Goal: Task Accomplishment & Management: Use online tool/utility

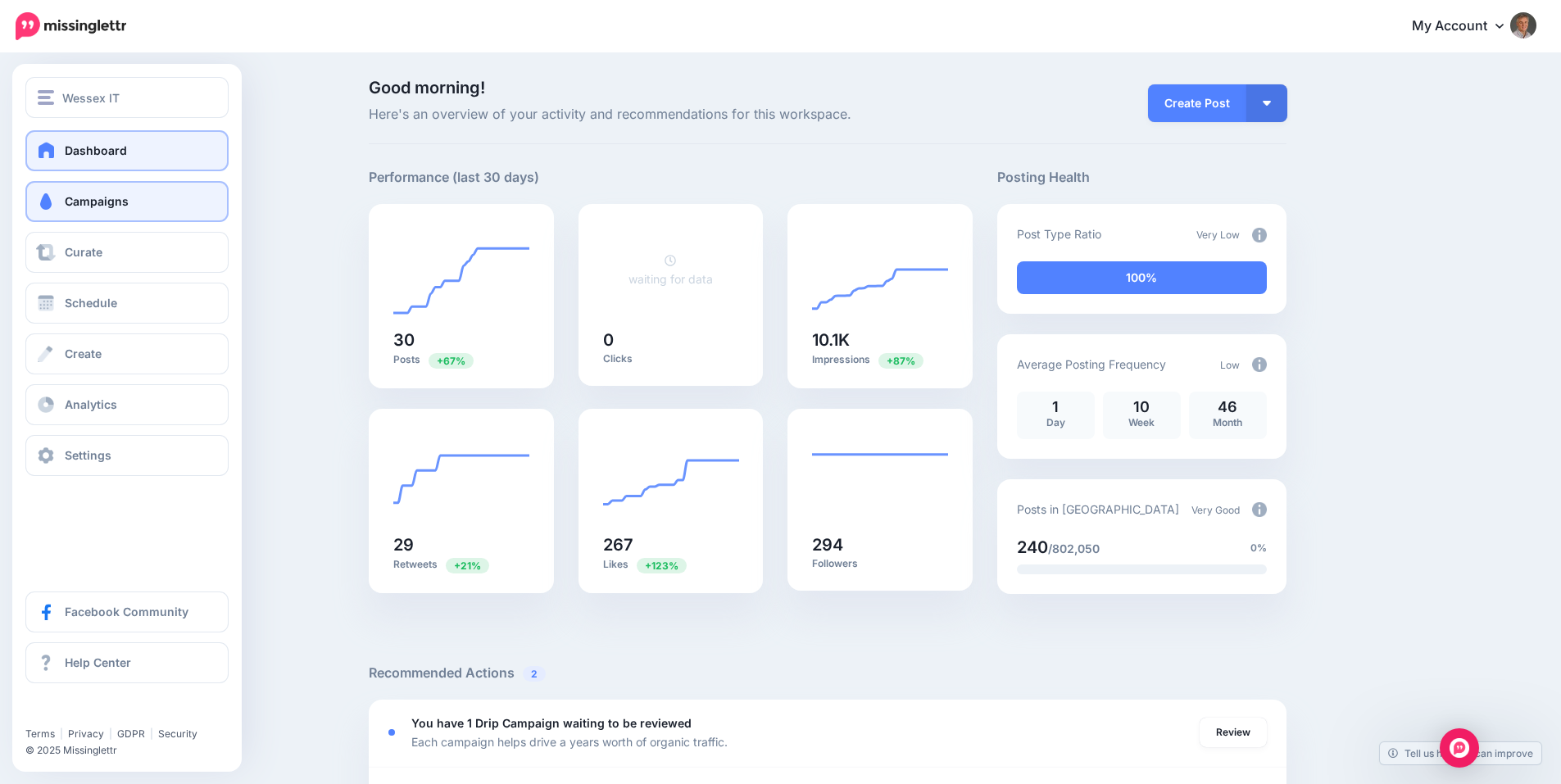
click at [89, 197] on span "Campaigns" at bounding box center [96, 201] width 64 height 14
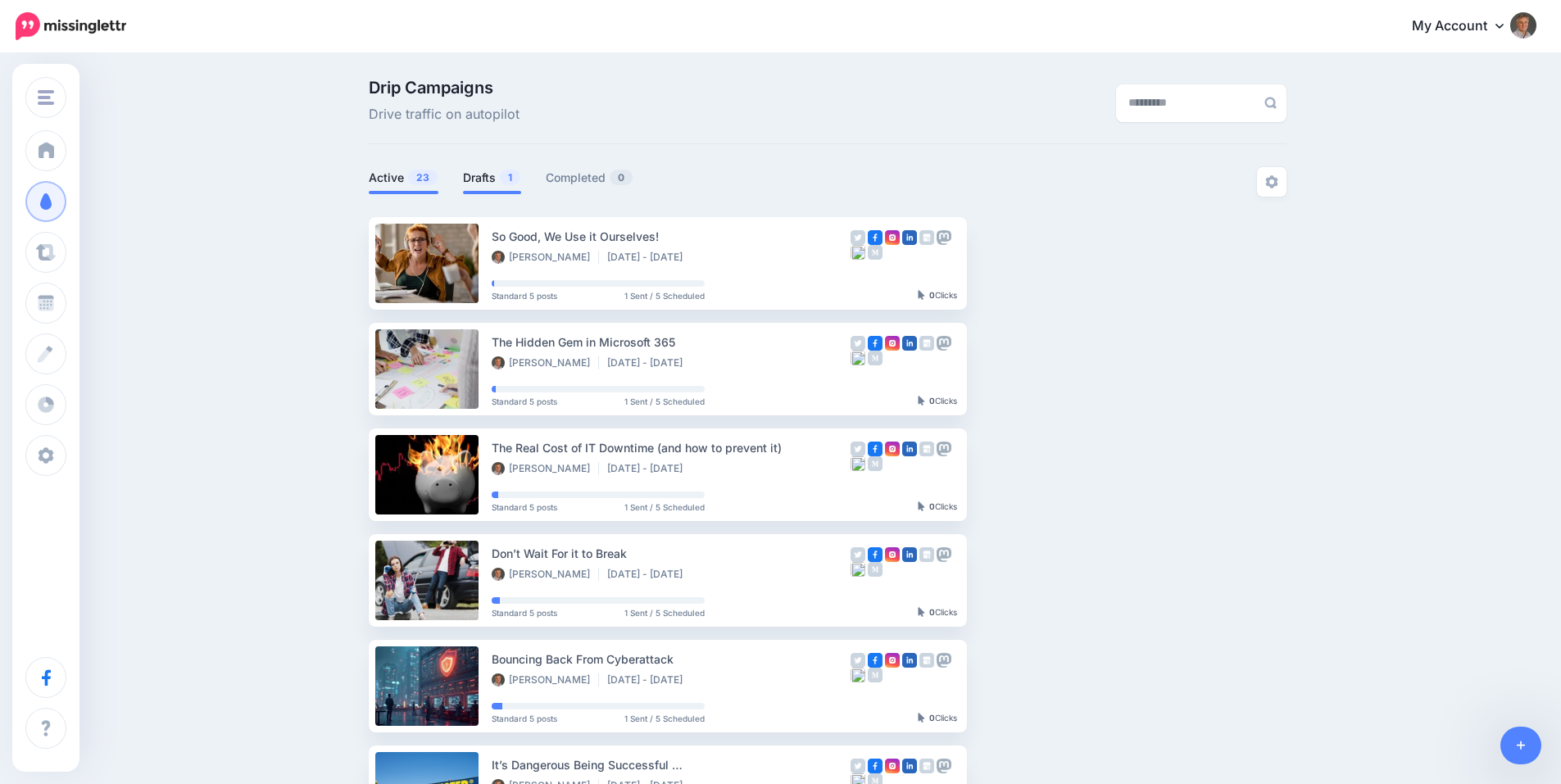
click at [515, 192] on span at bounding box center [492, 192] width 58 height 4
click at [504, 180] on link "Drafts 1" at bounding box center [492, 177] width 58 height 19
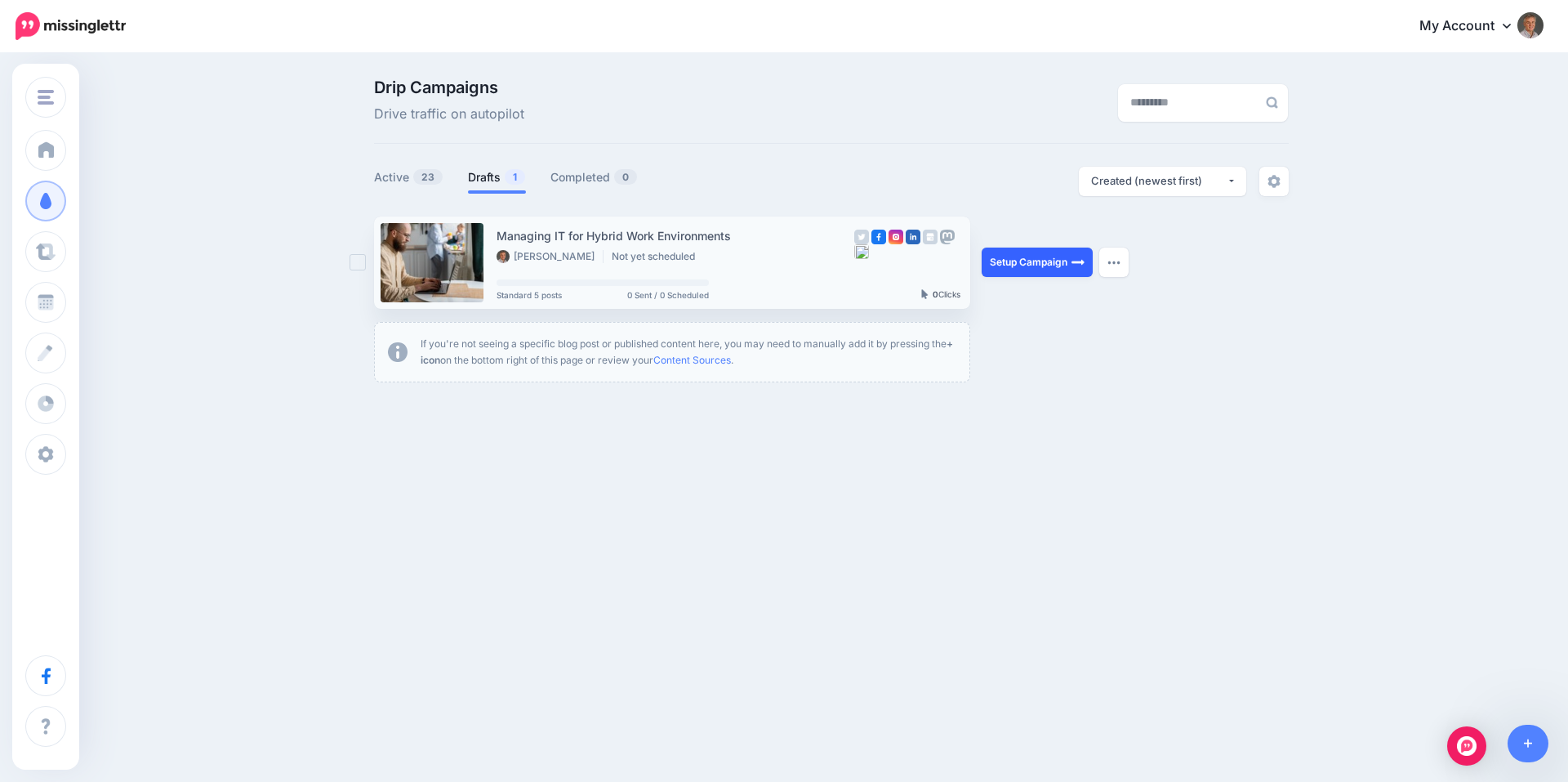
click at [1043, 264] on link "Setup Campaign" at bounding box center [1037, 262] width 111 height 29
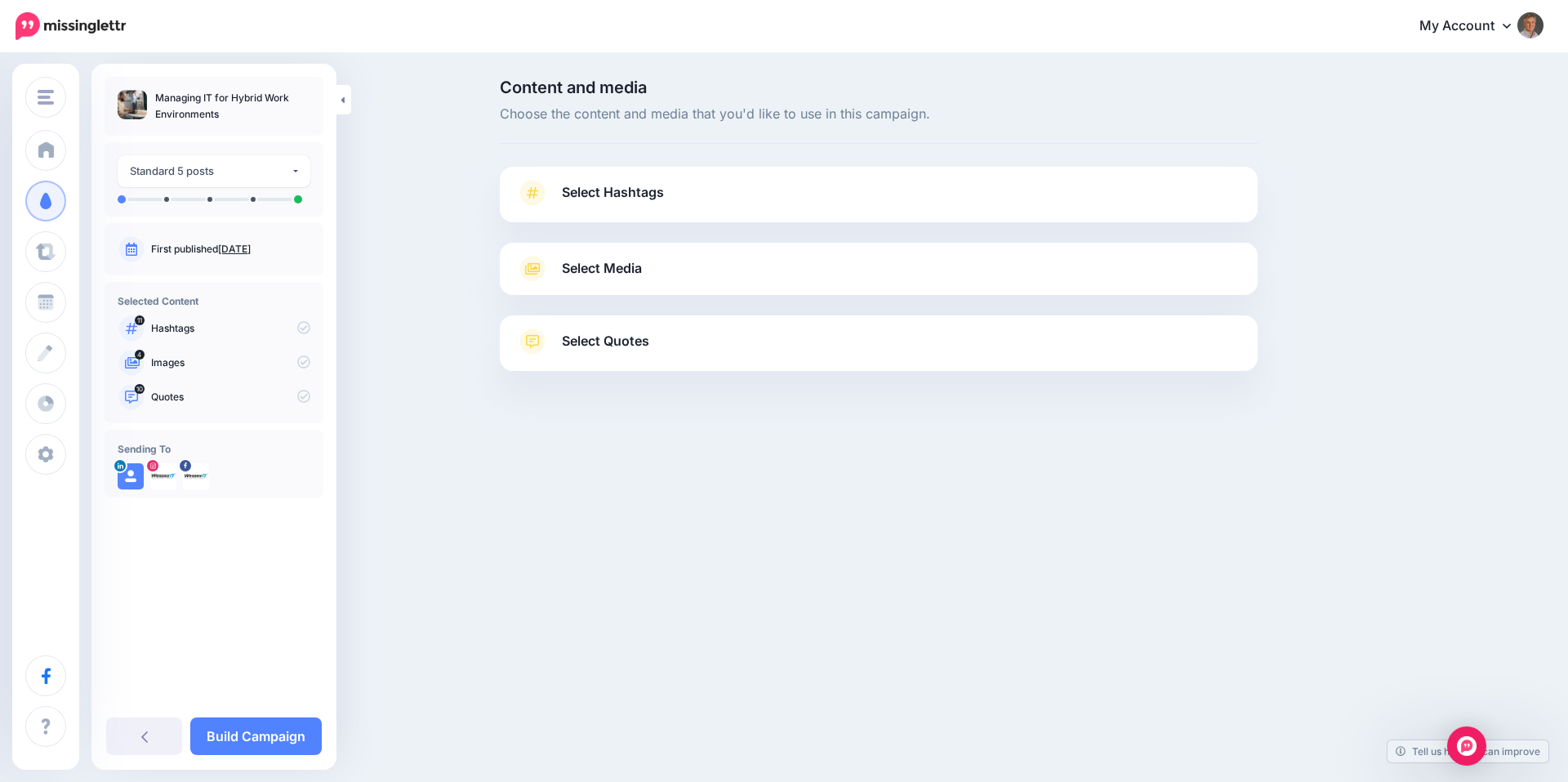
click at [645, 192] on span "Select Hashtags" at bounding box center [613, 192] width 102 height 22
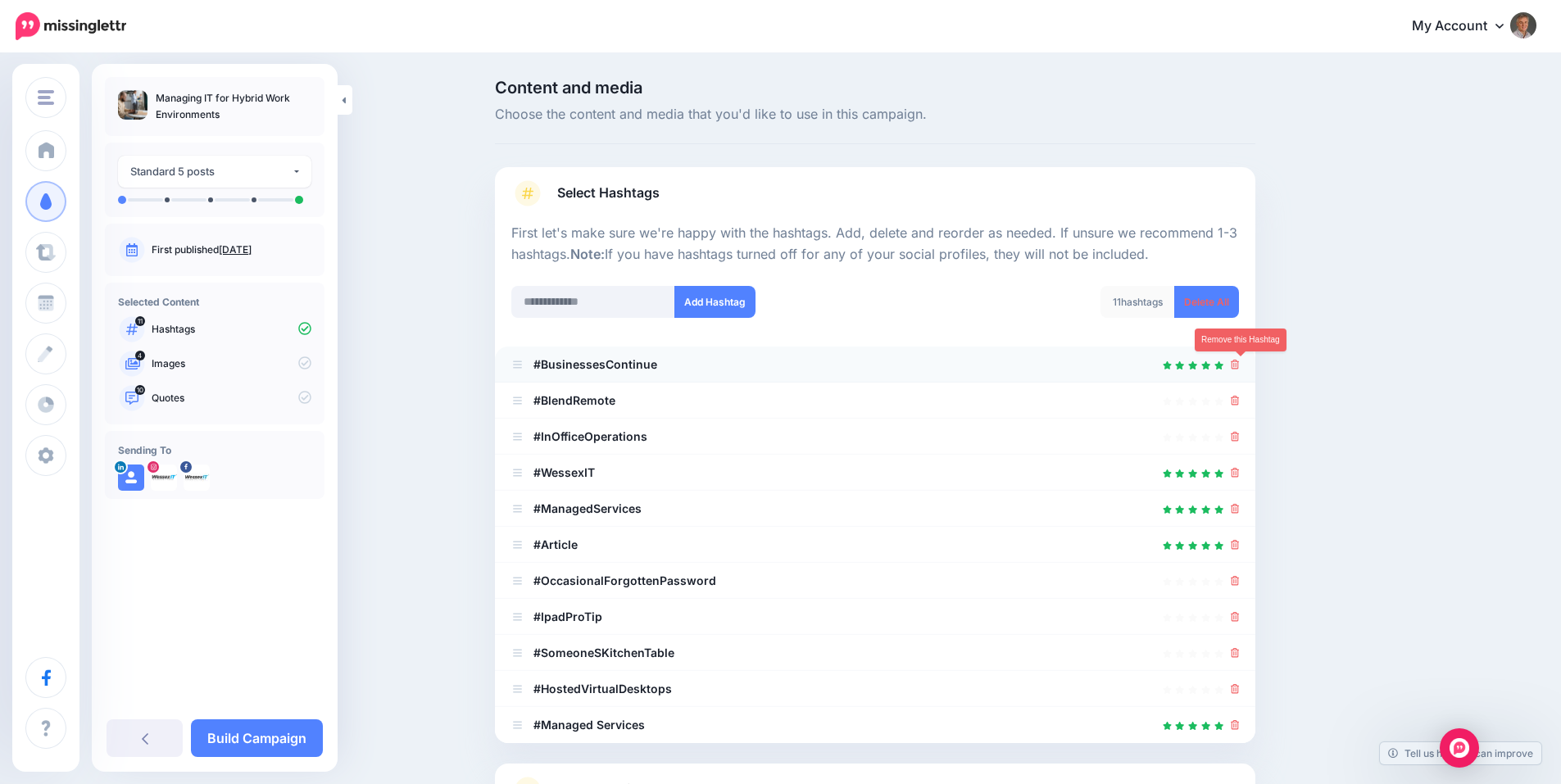
click at [1239, 362] on icon at bounding box center [1235, 364] width 9 height 10
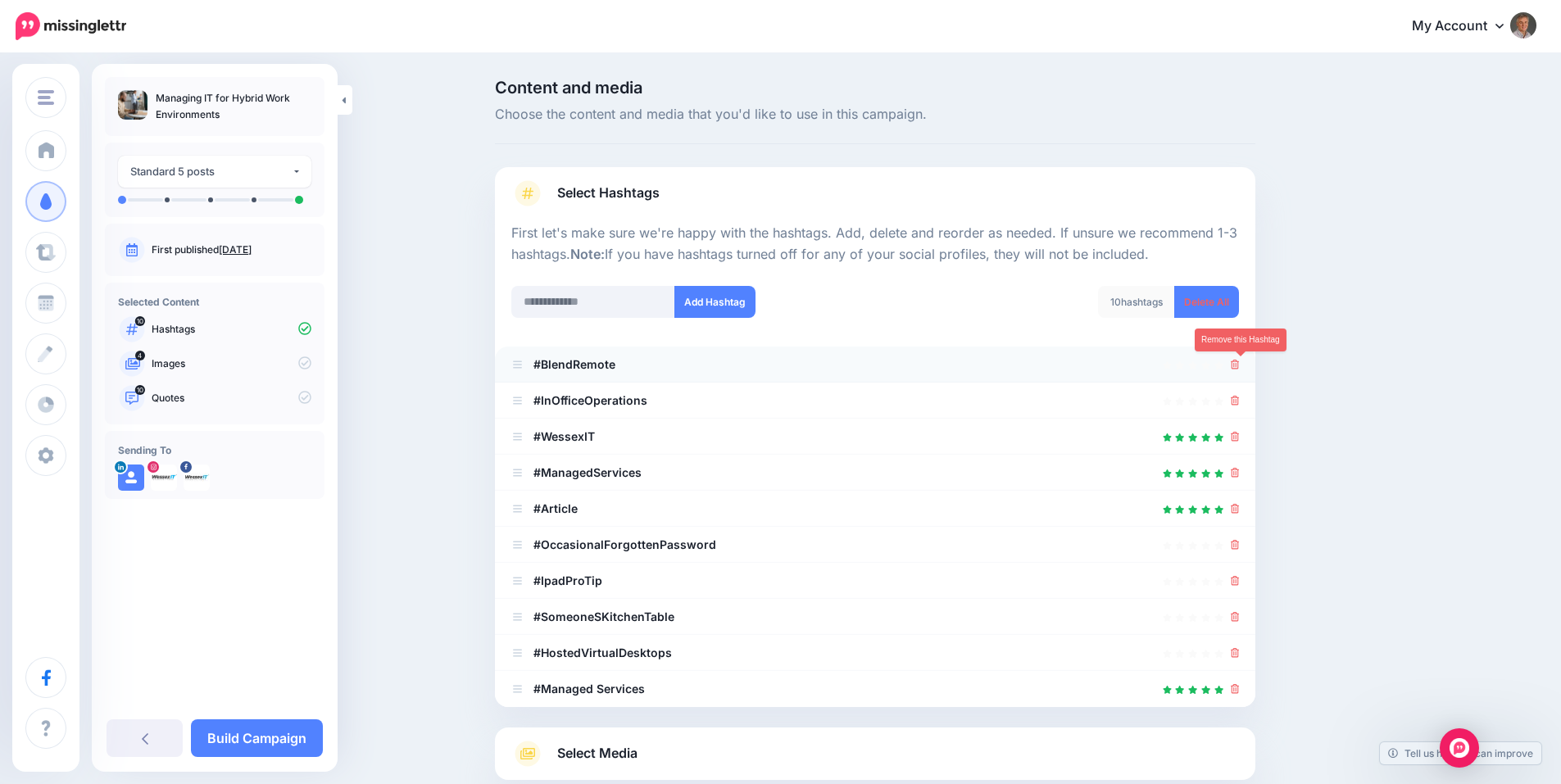
click at [1239, 366] on icon at bounding box center [1235, 364] width 9 height 10
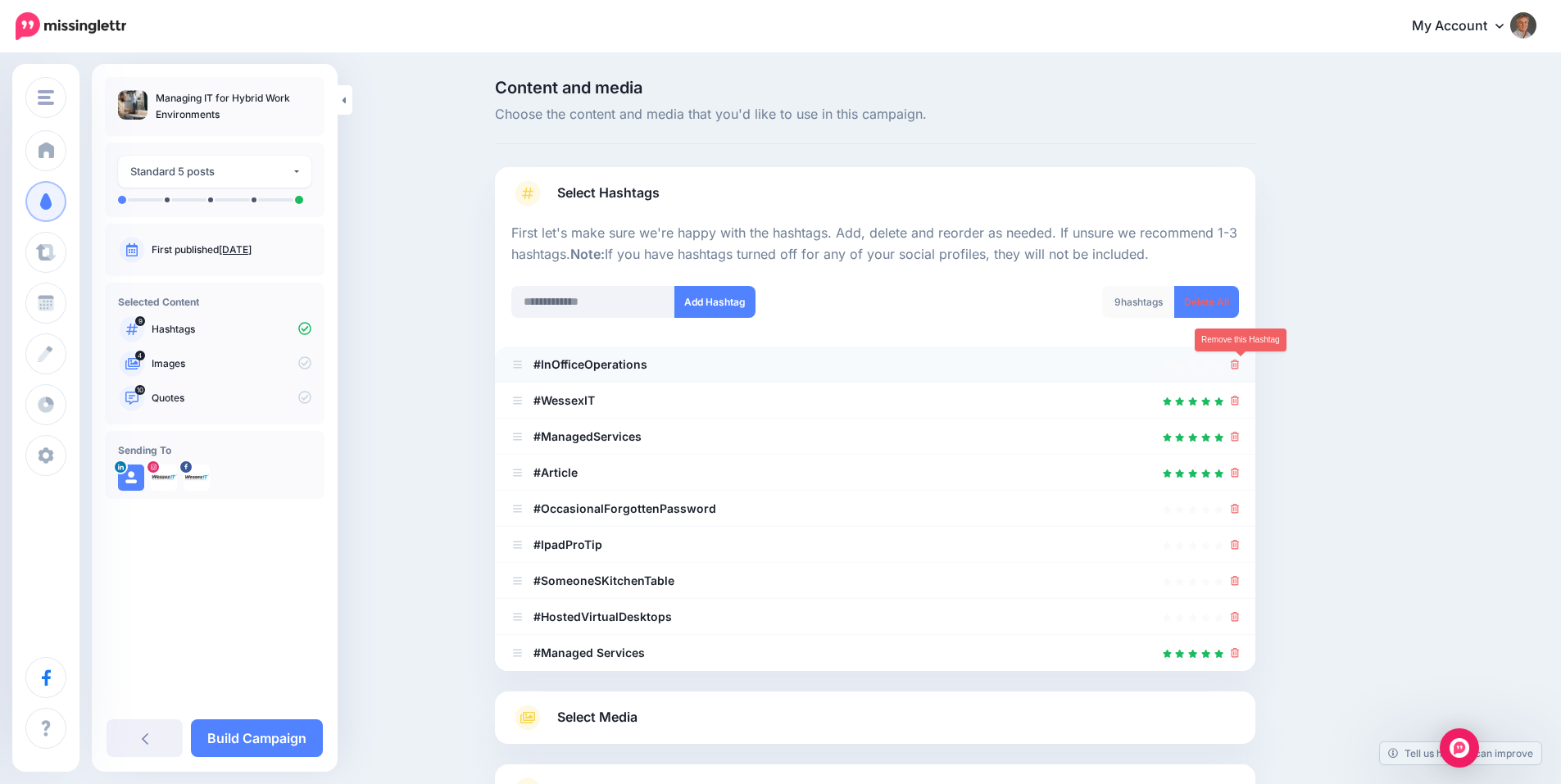
click at [1239, 367] on icon at bounding box center [1235, 364] width 9 height 10
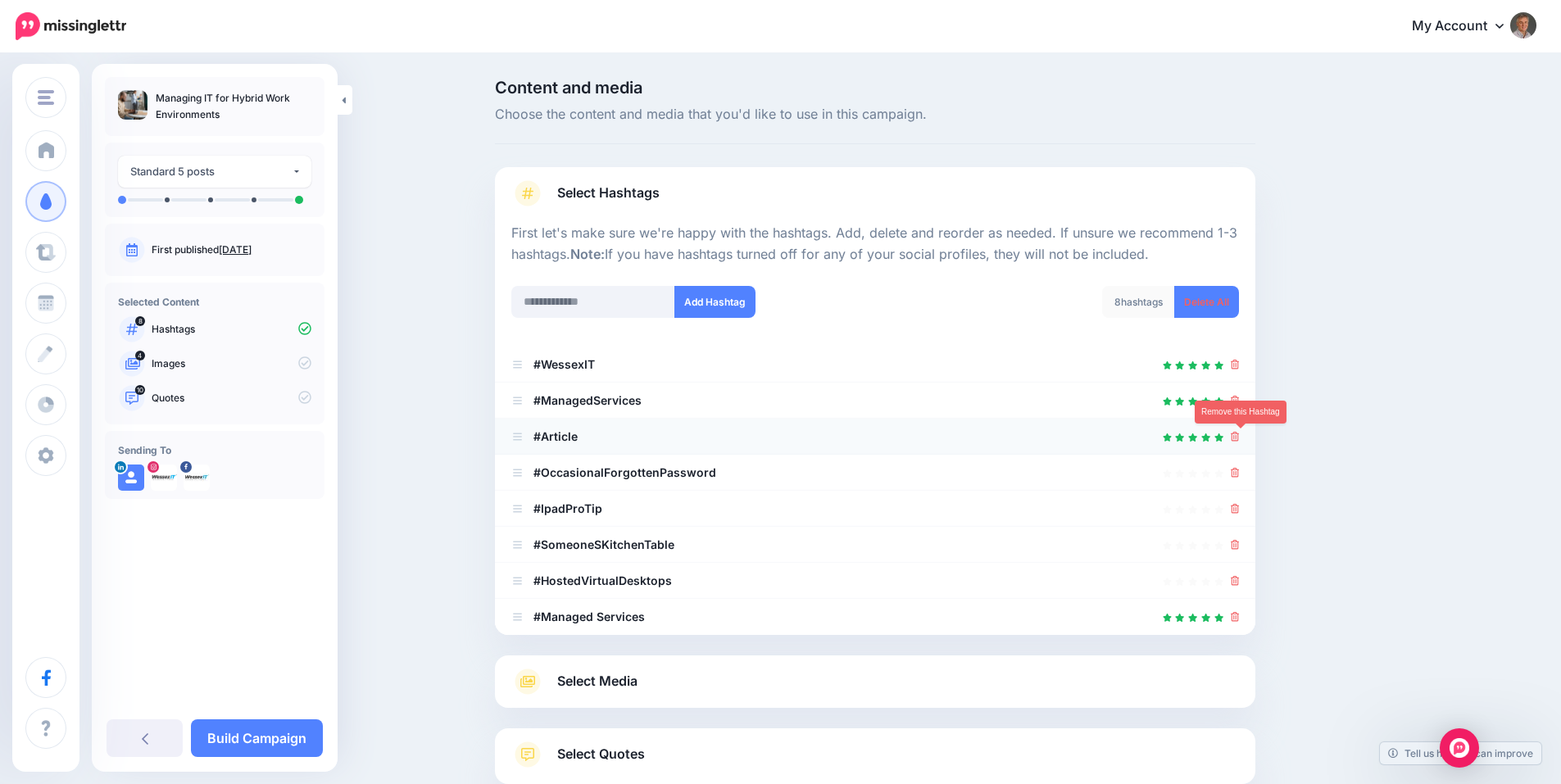
click at [1239, 438] on icon at bounding box center [1235, 436] width 9 height 10
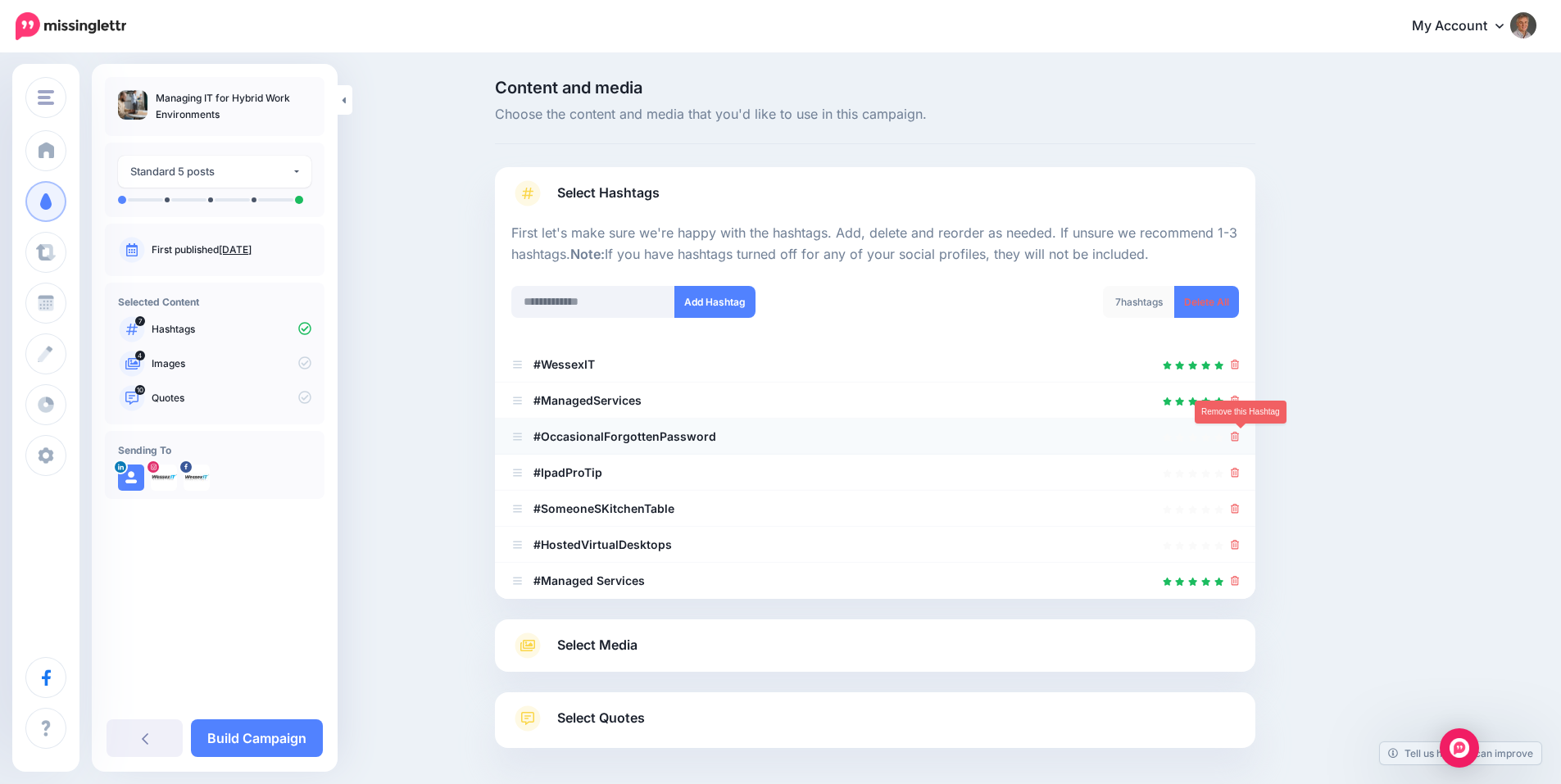
click at [1239, 438] on icon at bounding box center [1235, 436] width 9 height 10
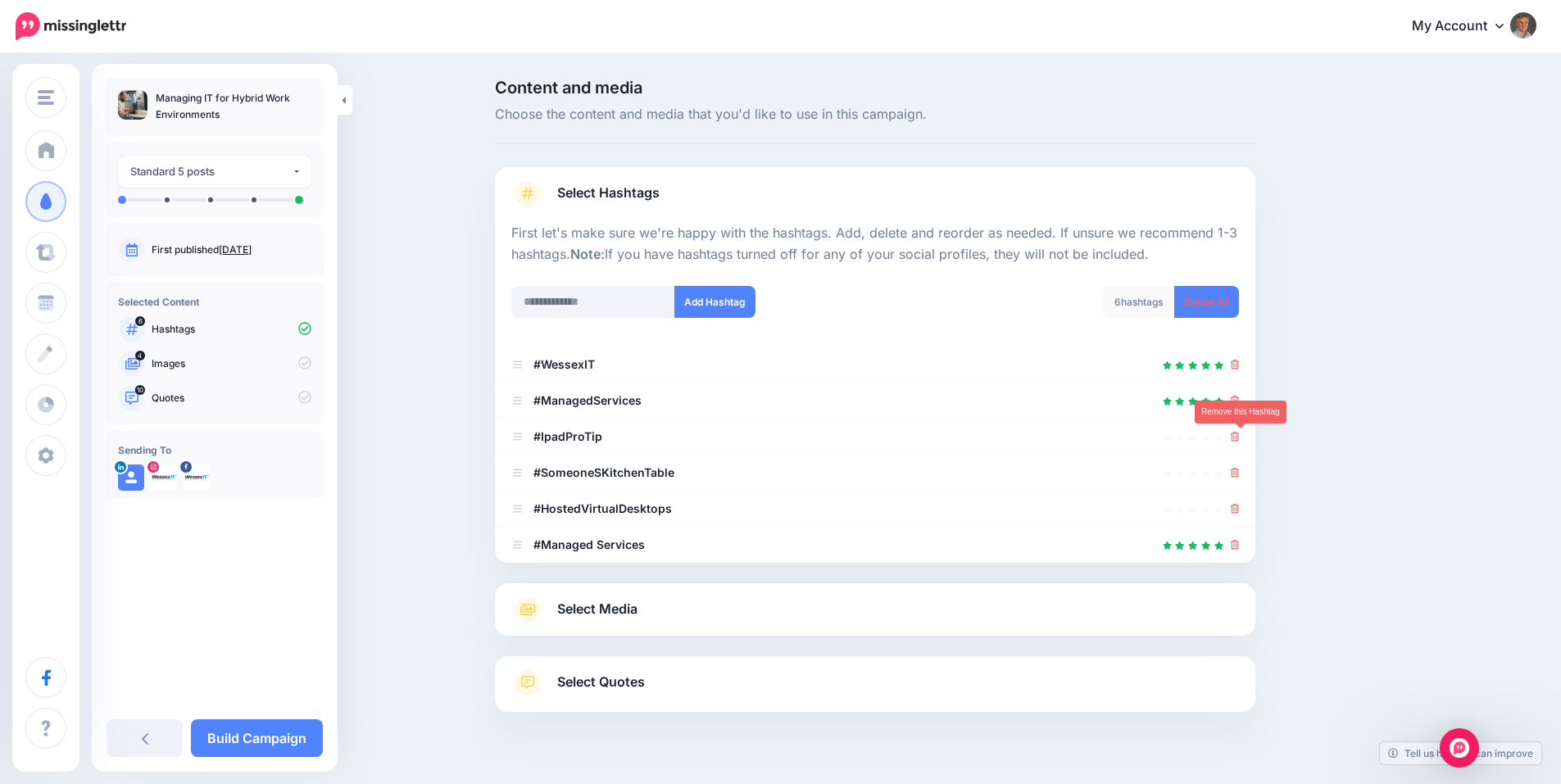
click at [1239, 438] on icon at bounding box center [1235, 436] width 9 height 10
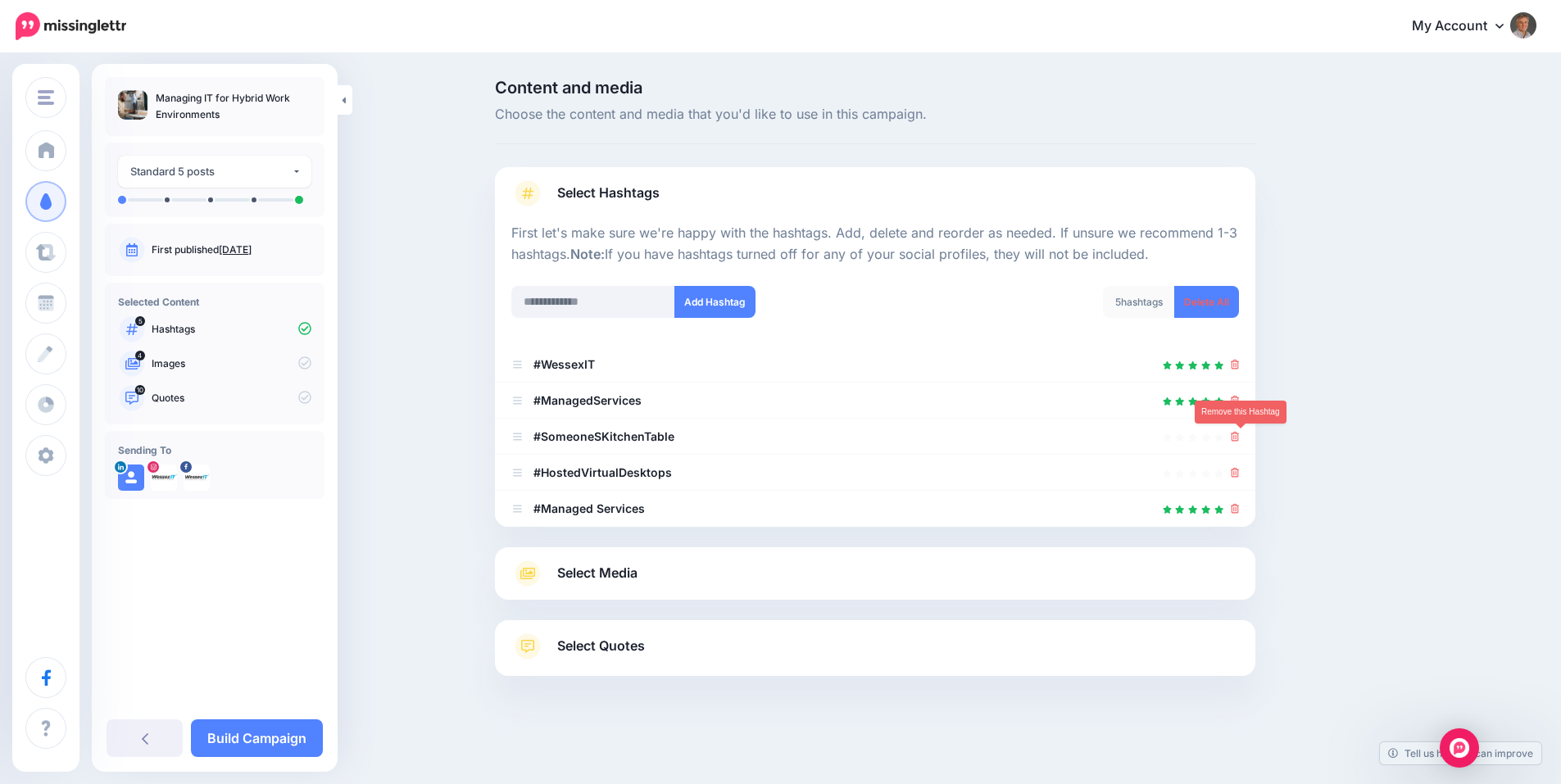
click at [1239, 438] on icon at bounding box center [1235, 436] width 9 height 10
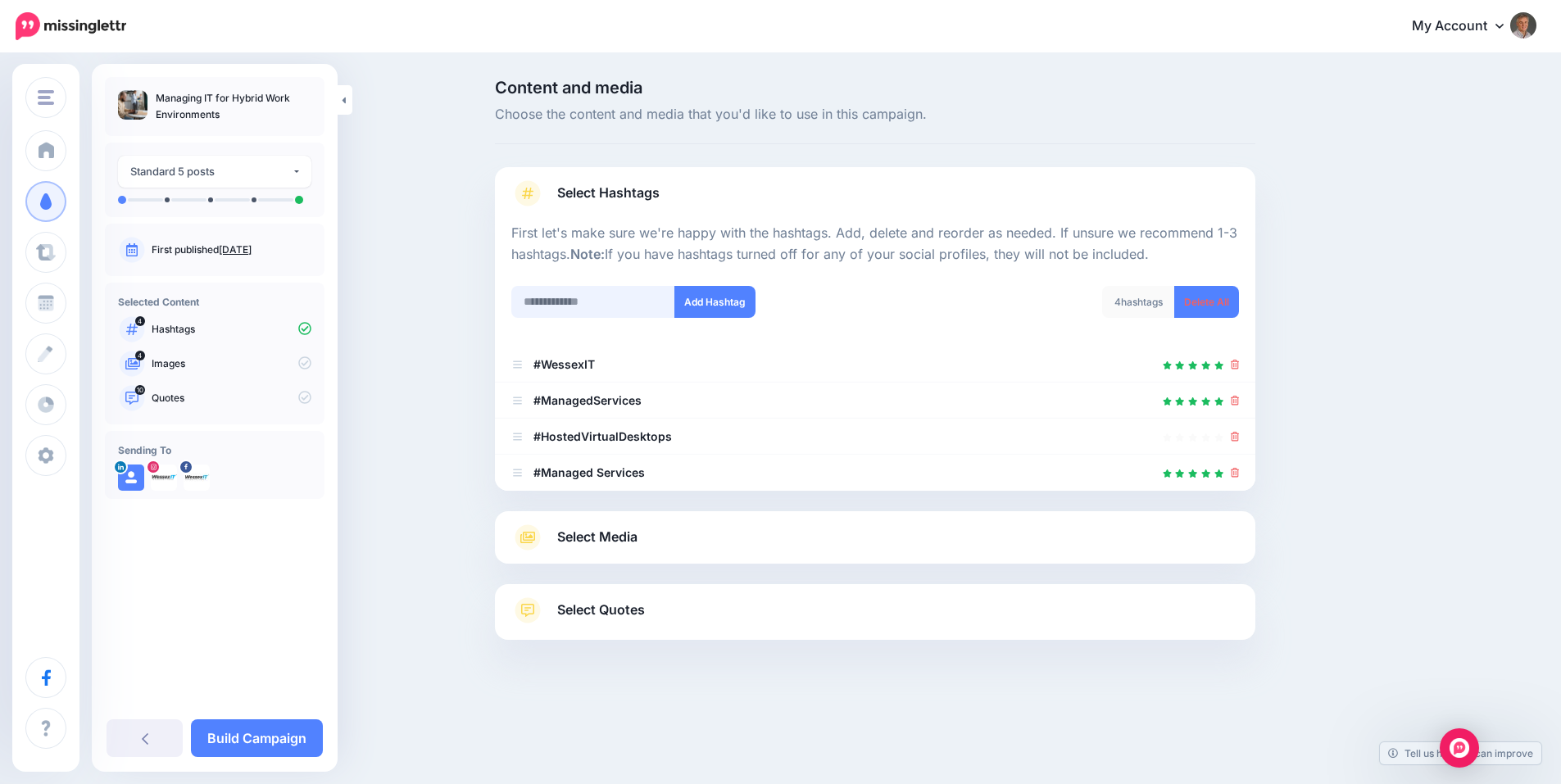
click at [600, 308] on input "text" at bounding box center [594, 302] width 164 height 32
type input "**********"
click at [731, 300] on button "Add Hashtag" at bounding box center [715, 302] width 81 height 32
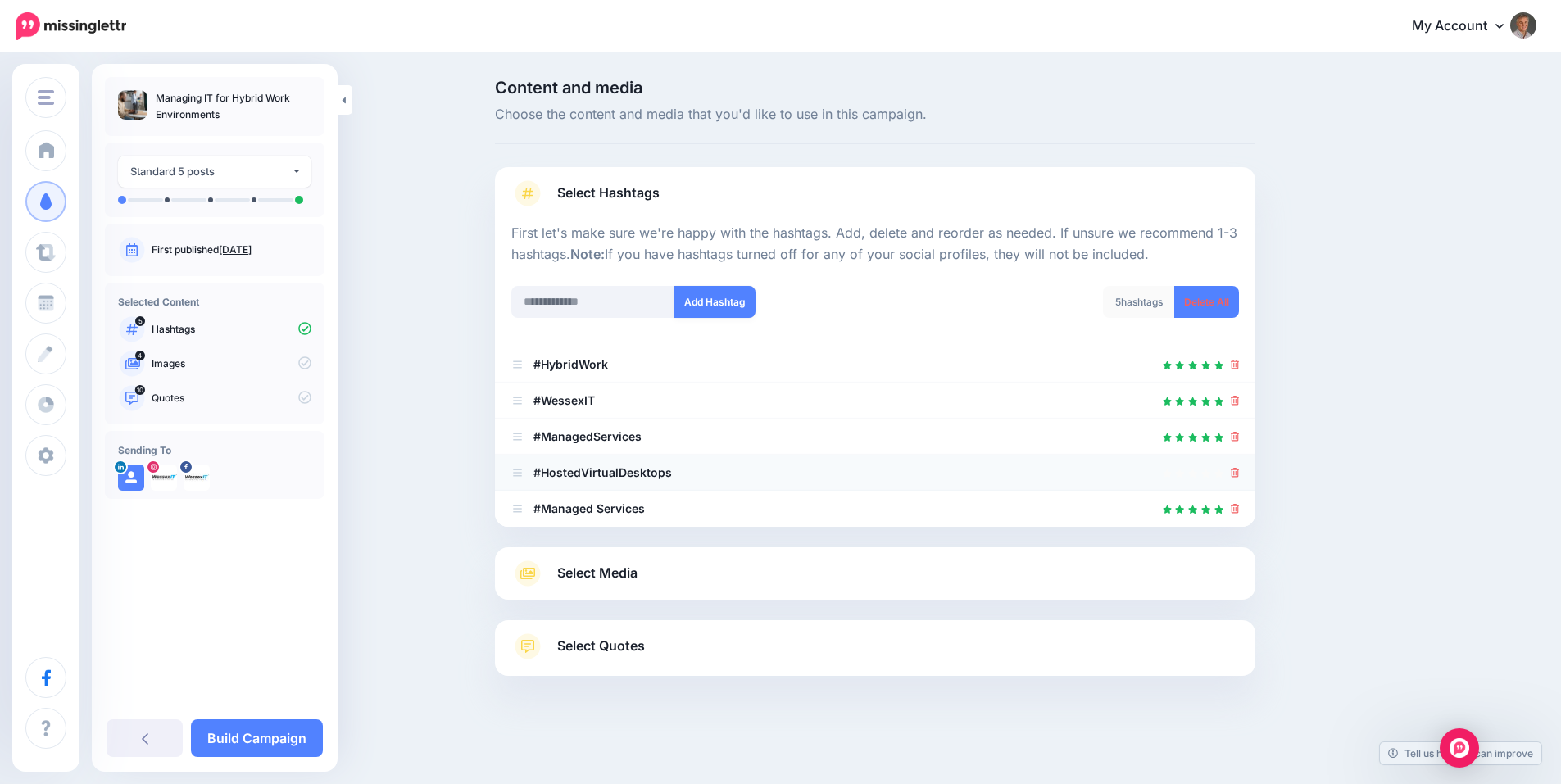
scroll to position [23, 0]
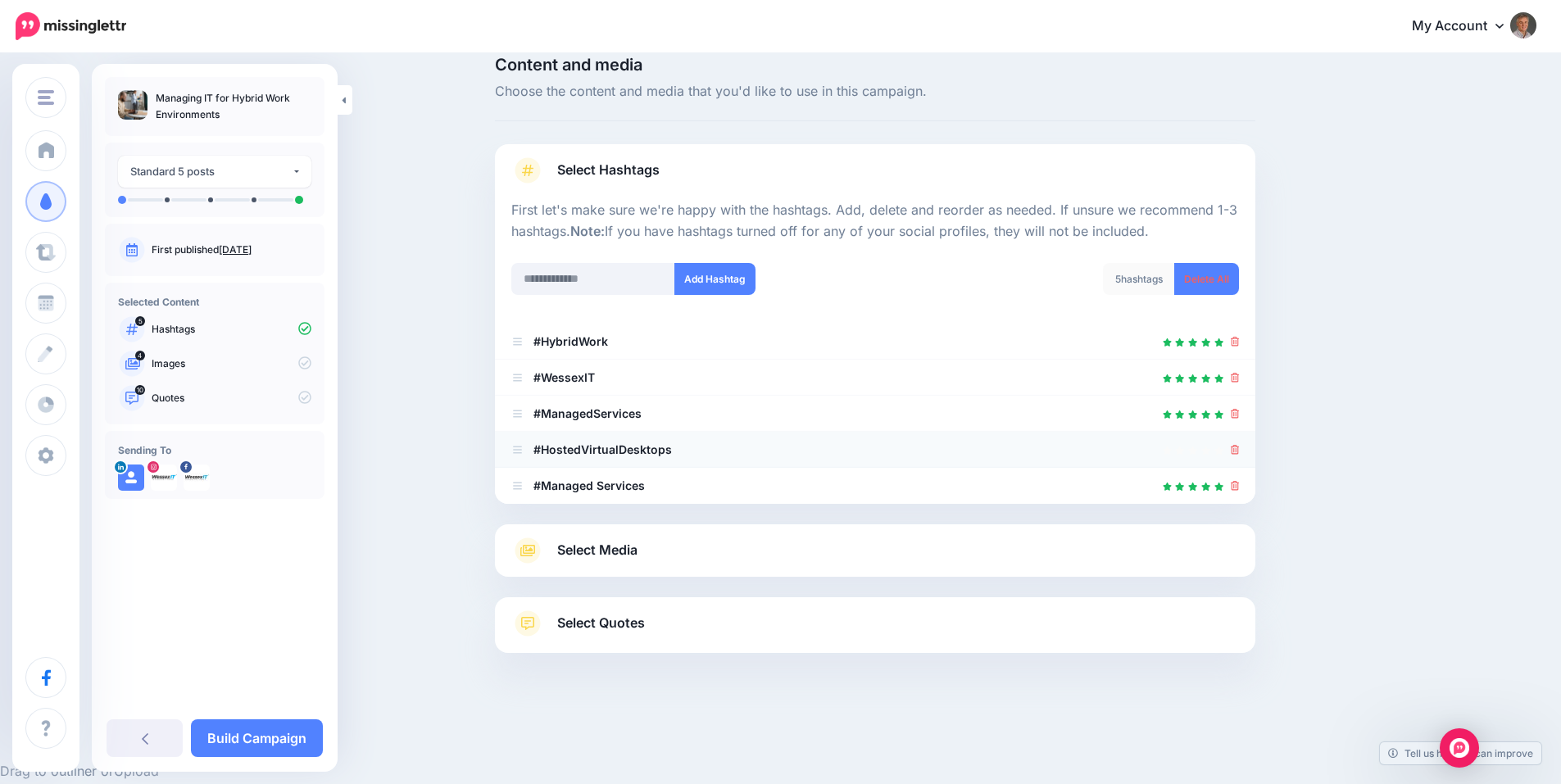
click at [1239, 451] on icon at bounding box center [1235, 449] width 9 height 10
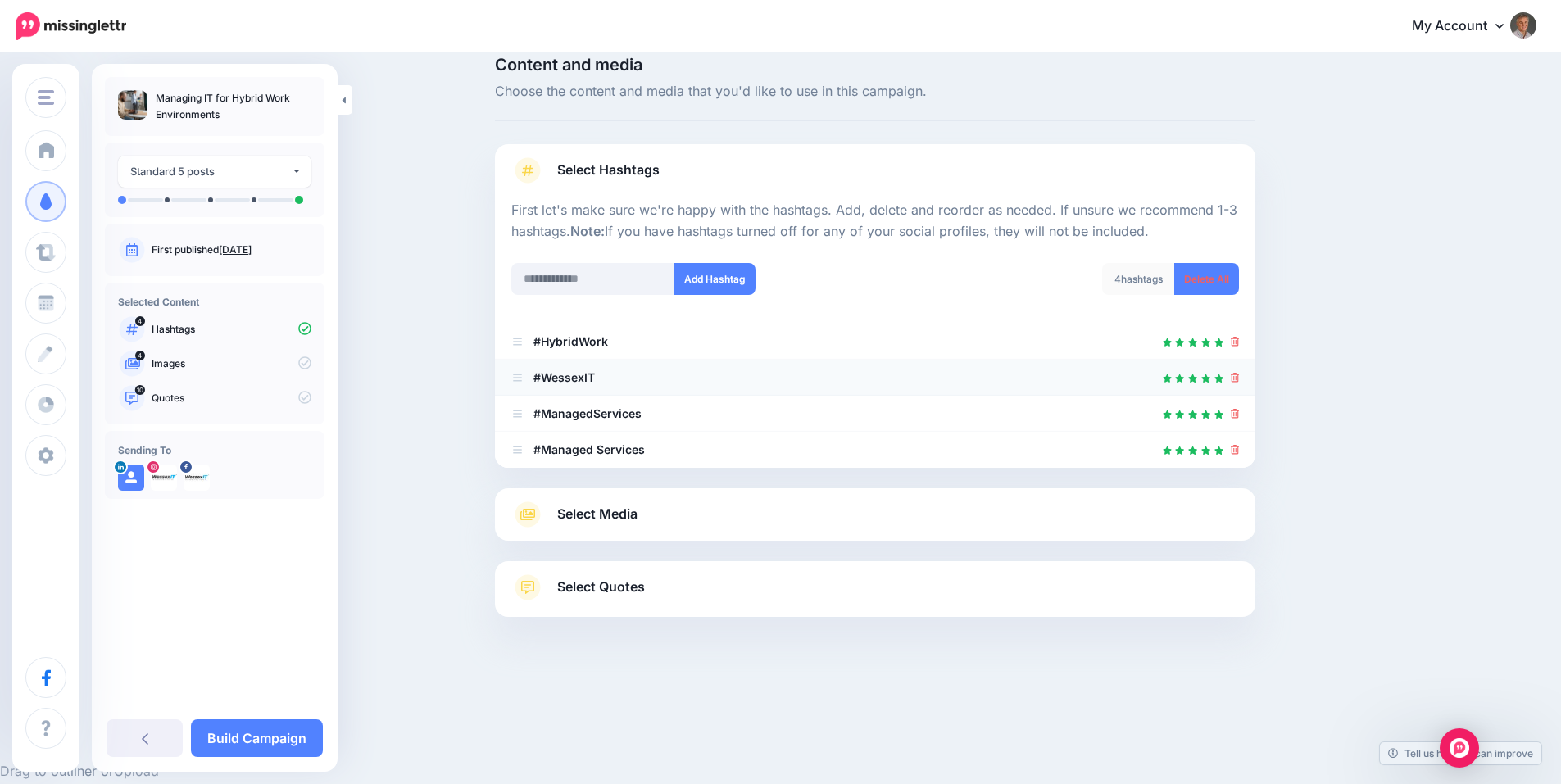
scroll to position [0, 0]
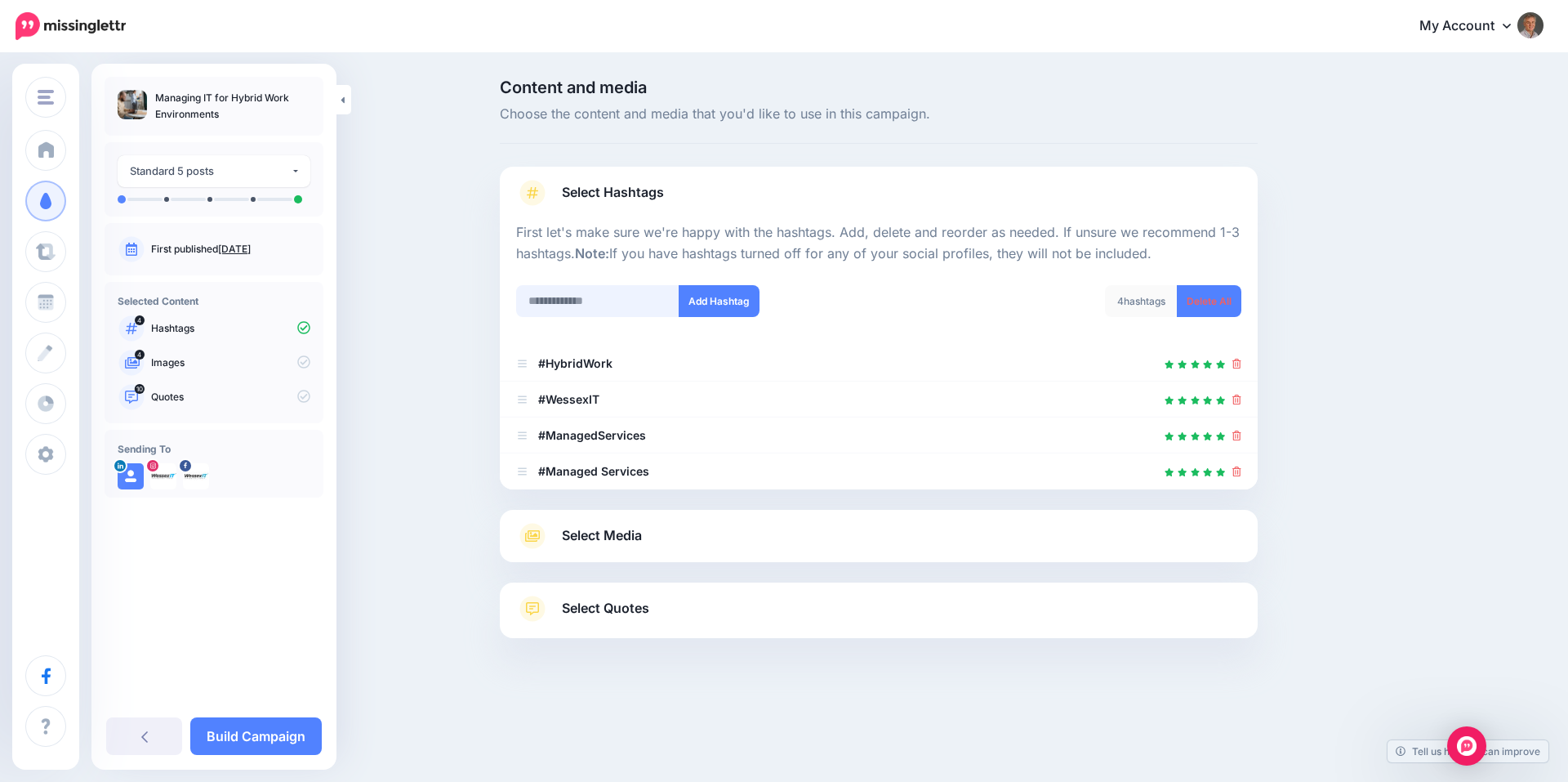
click at [613, 297] on input "text" at bounding box center [598, 301] width 164 height 32
type input "**********"
click at [744, 302] on button "Add Hashtag" at bounding box center [719, 301] width 81 height 32
click at [604, 532] on span "Select Media" at bounding box center [601, 535] width 80 height 22
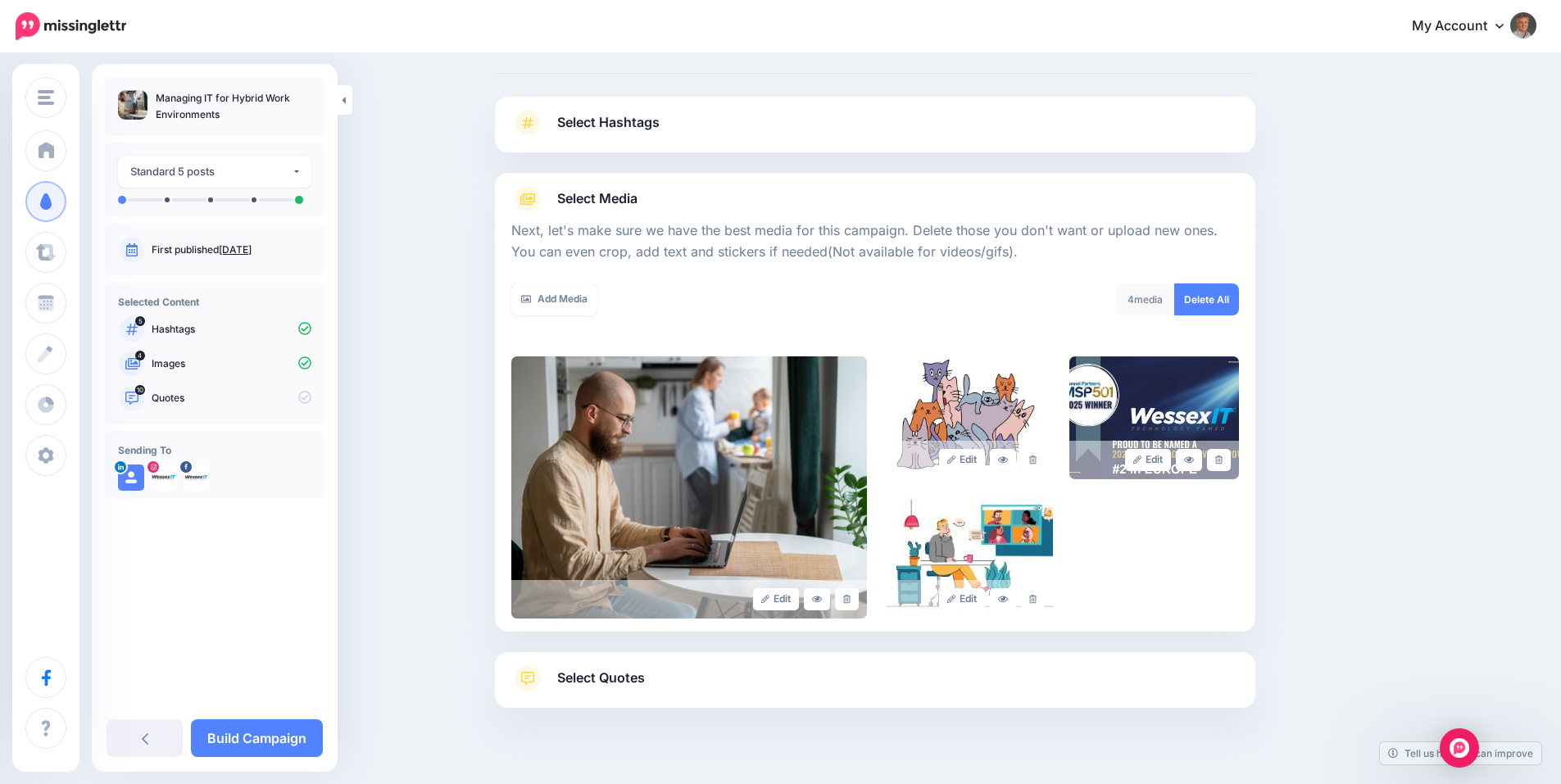
scroll to position [101, 0]
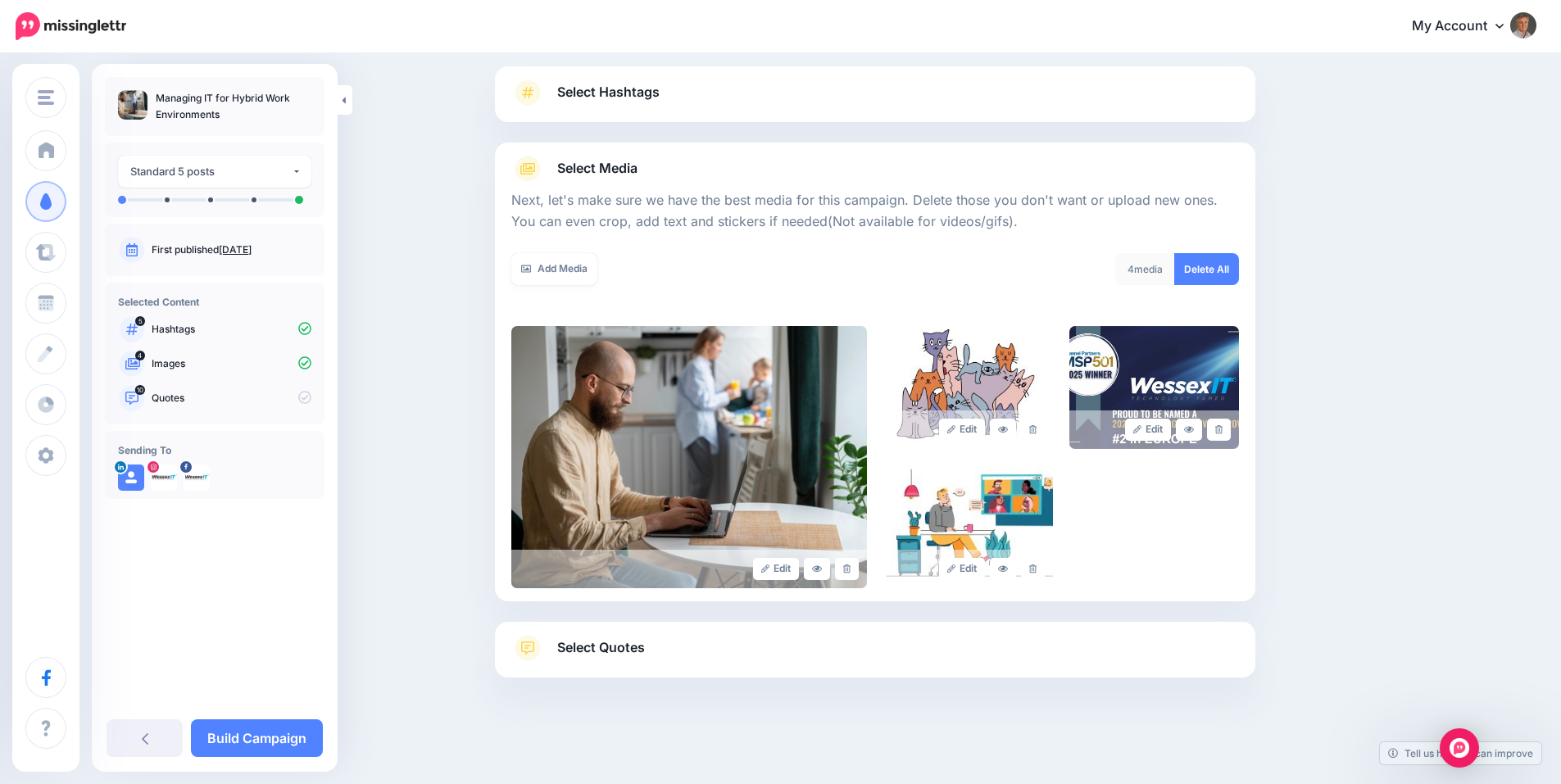
click at [616, 646] on span "Select Quotes" at bounding box center [601, 647] width 87 height 22
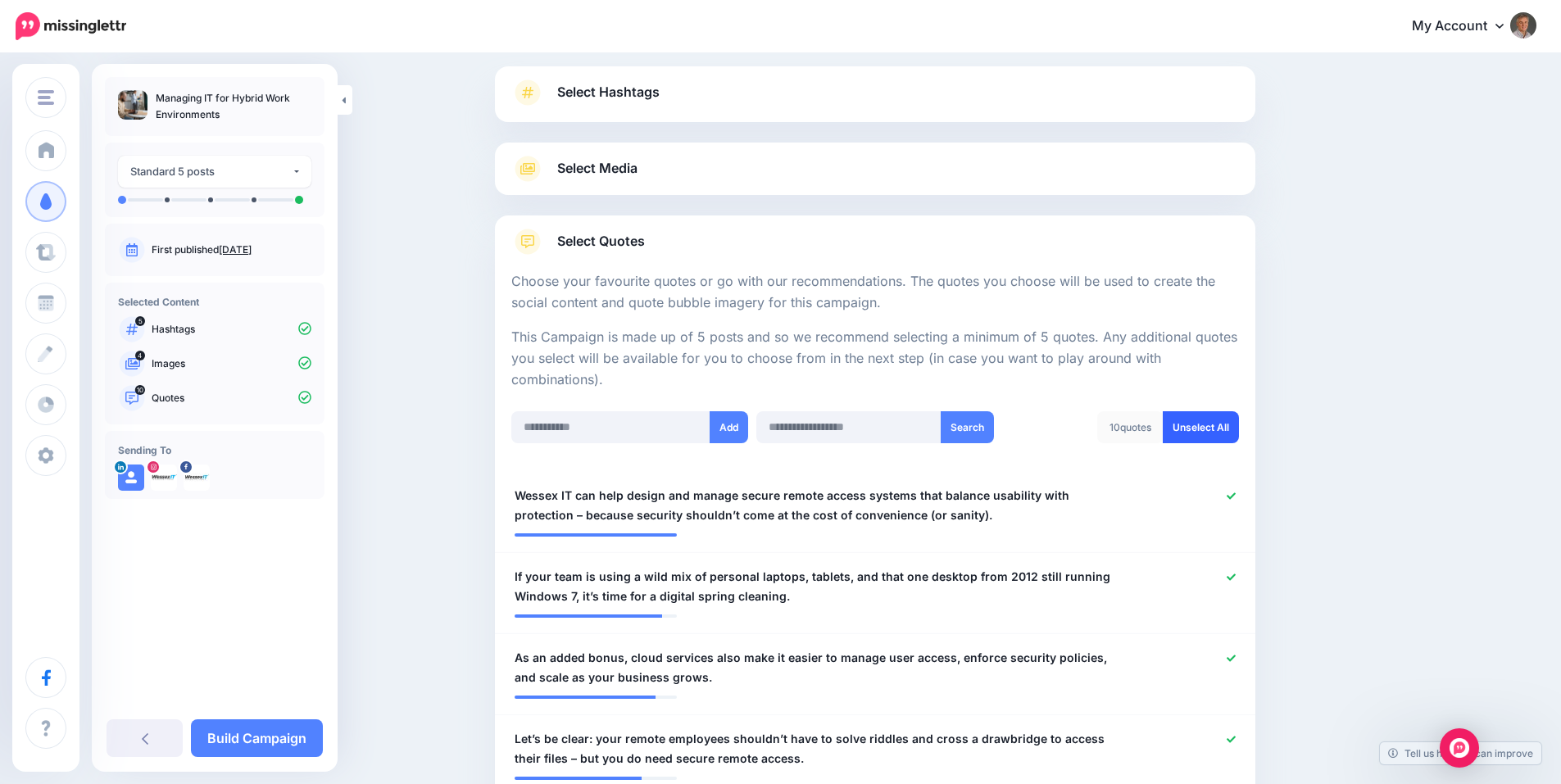
click at [1203, 430] on link "Unselect All" at bounding box center [1201, 427] width 76 height 32
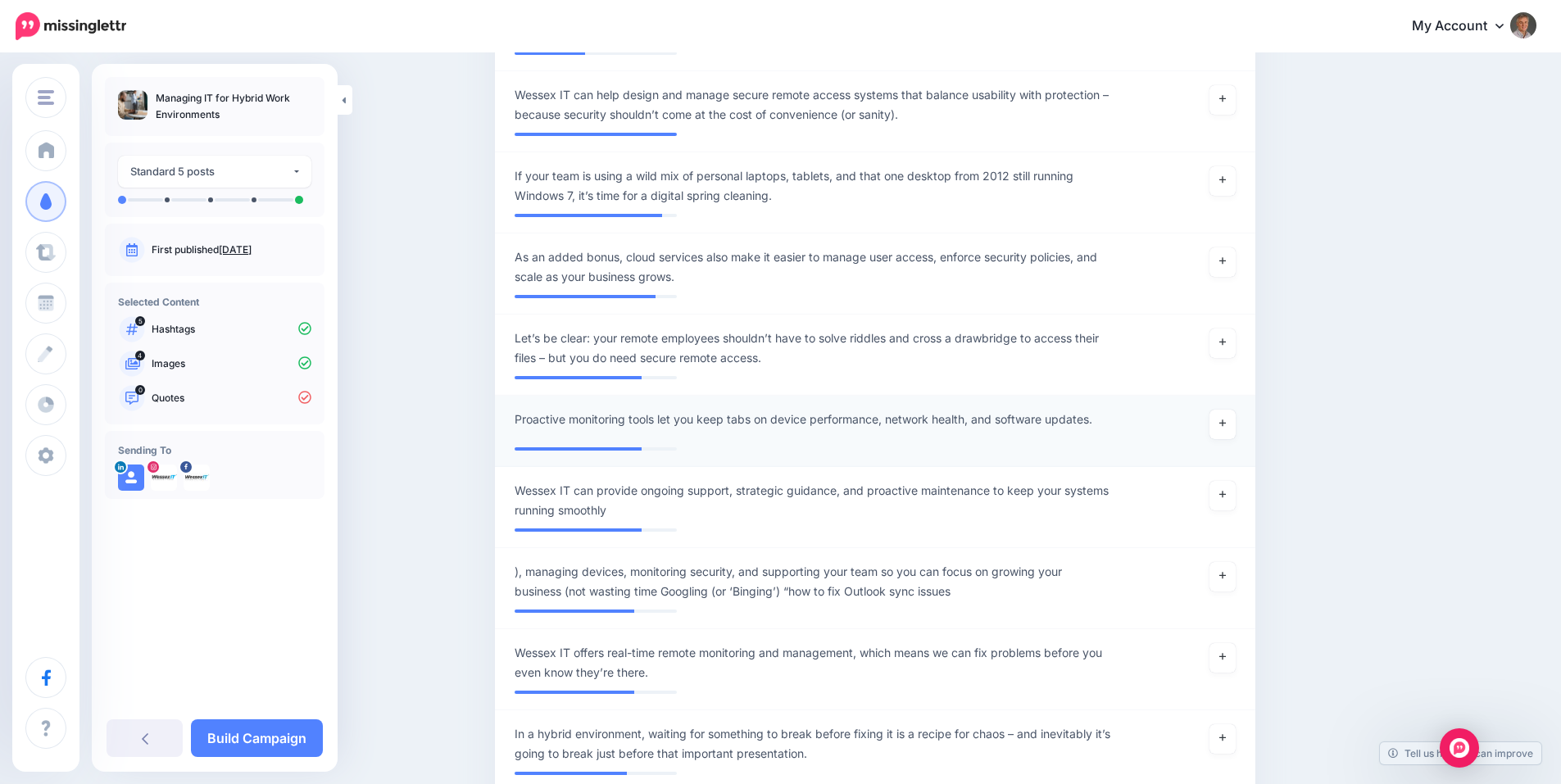
scroll to position [272, 0]
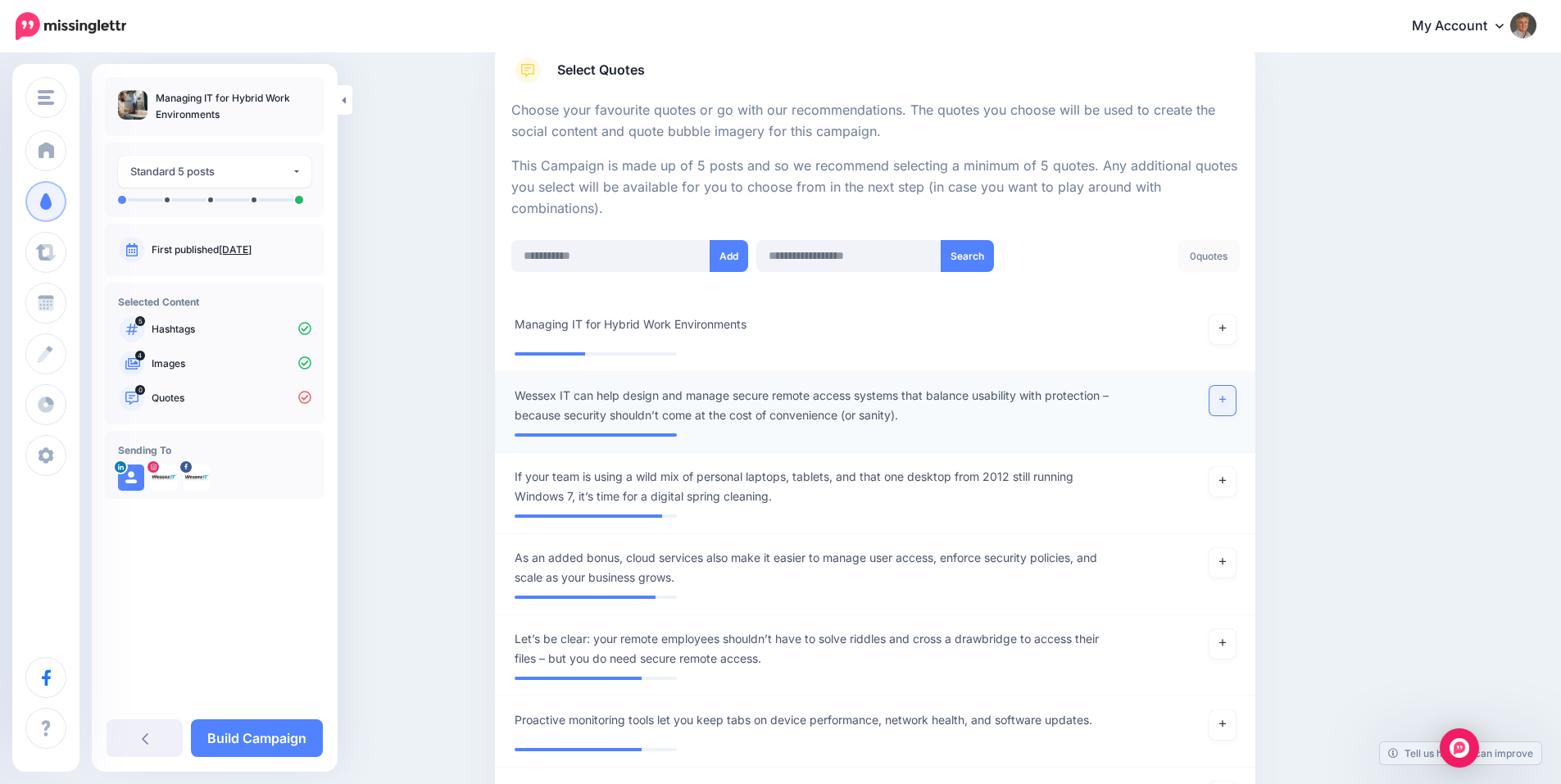
click at [1234, 402] on link at bounding box center [1223, 400] width 27 height 29
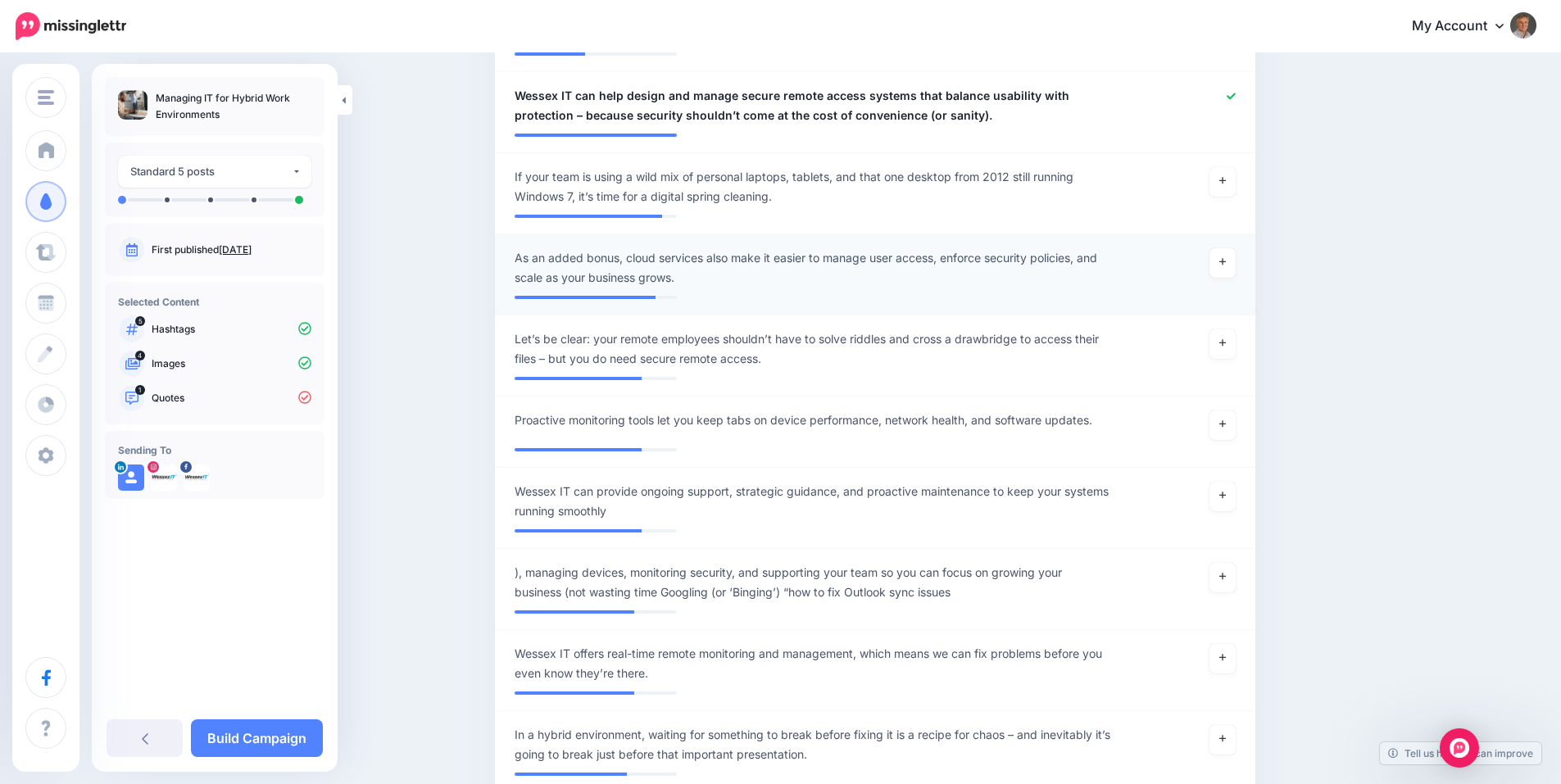
scroll to position [572, 0]
click at [611, 347] on span "Let’s be clear: your remote employees shouldn’t have to solve riddles and cross…" at bounding box center [814, 348] width 597 height 40
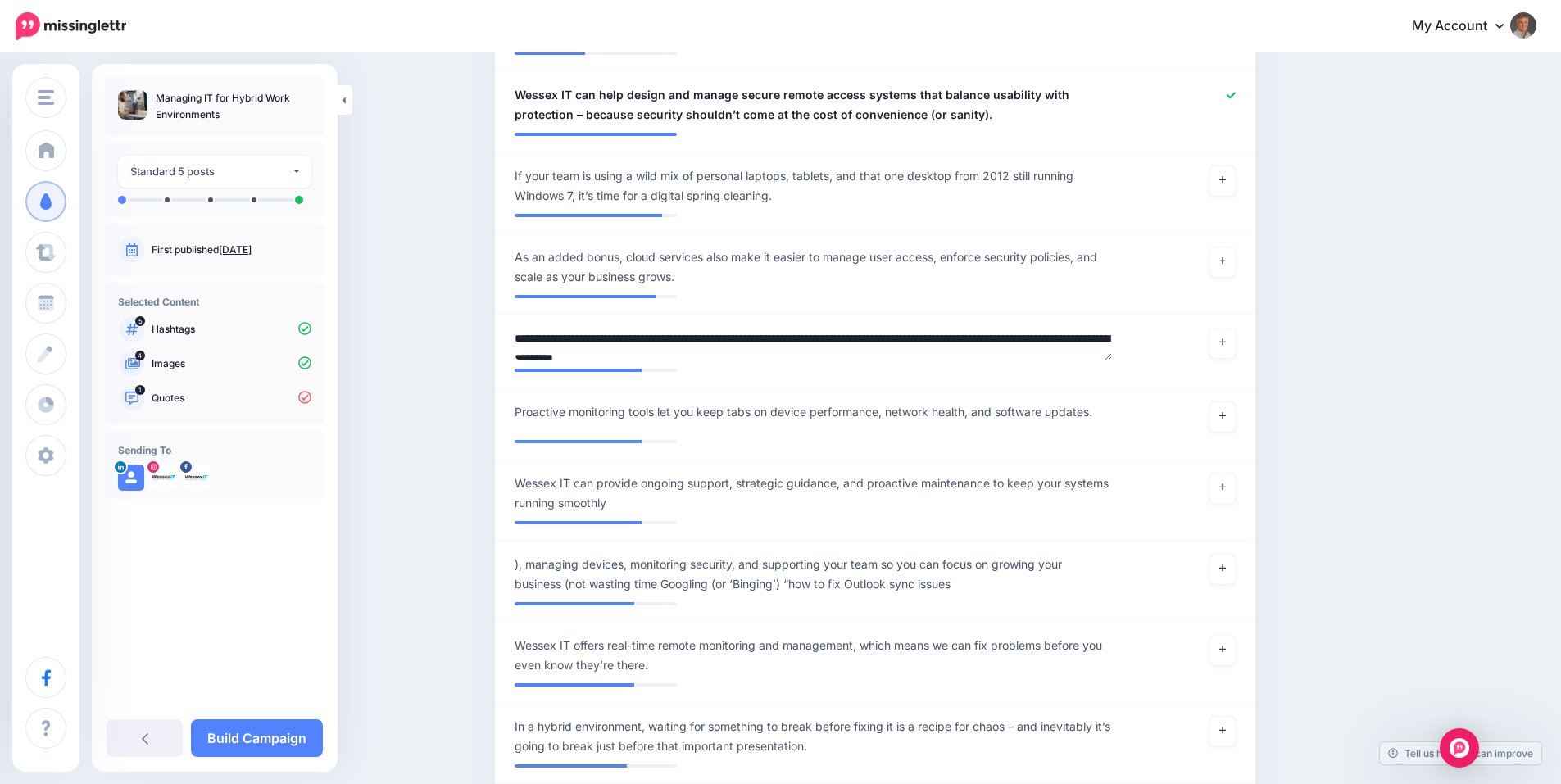
drag, startPoint x: 606, startPoint y: 338, endPoint x: 444, endPoint y: 337, distance: 162.0
type textarea "**********"
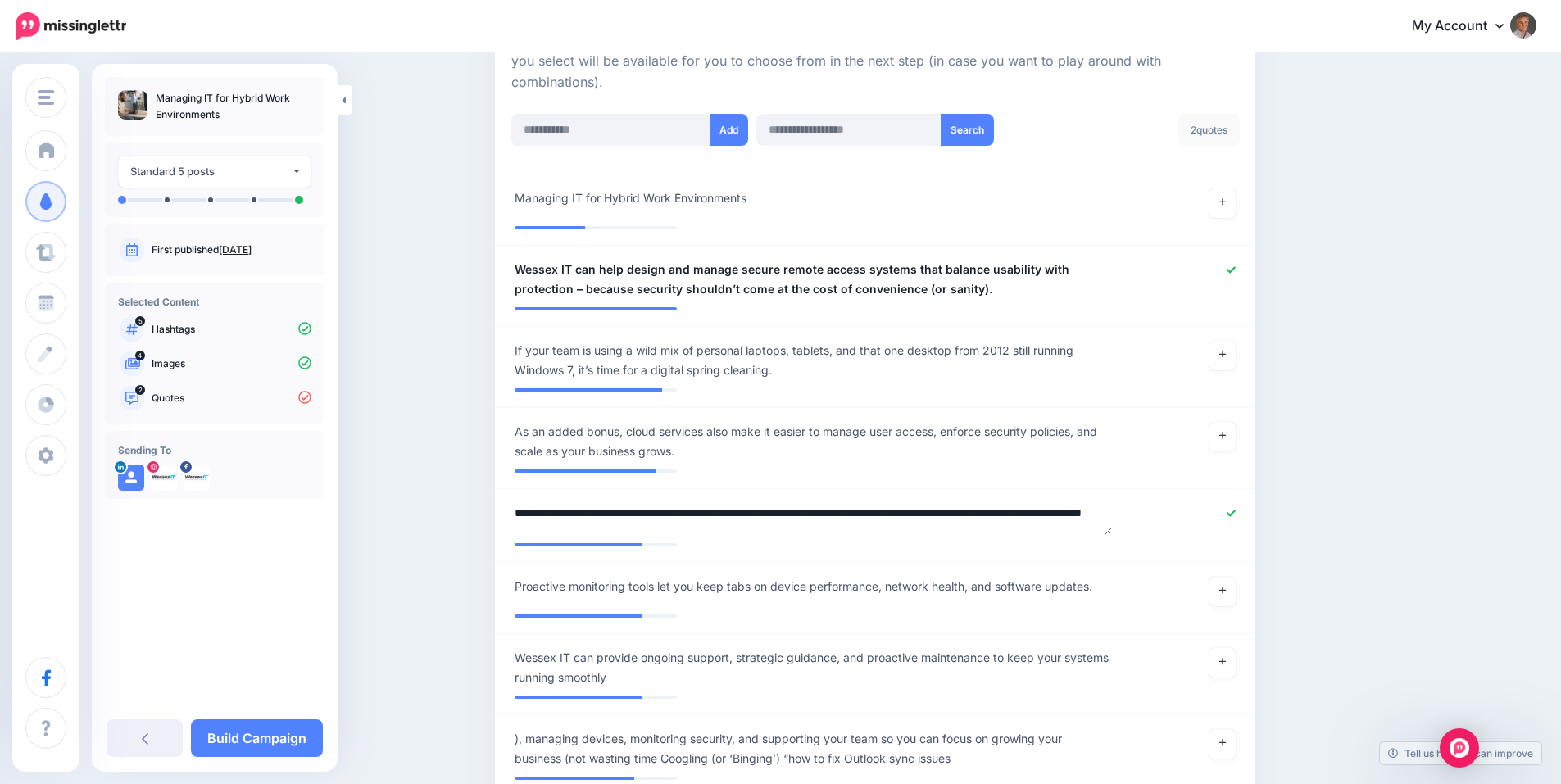
scroll to position [98, 0]
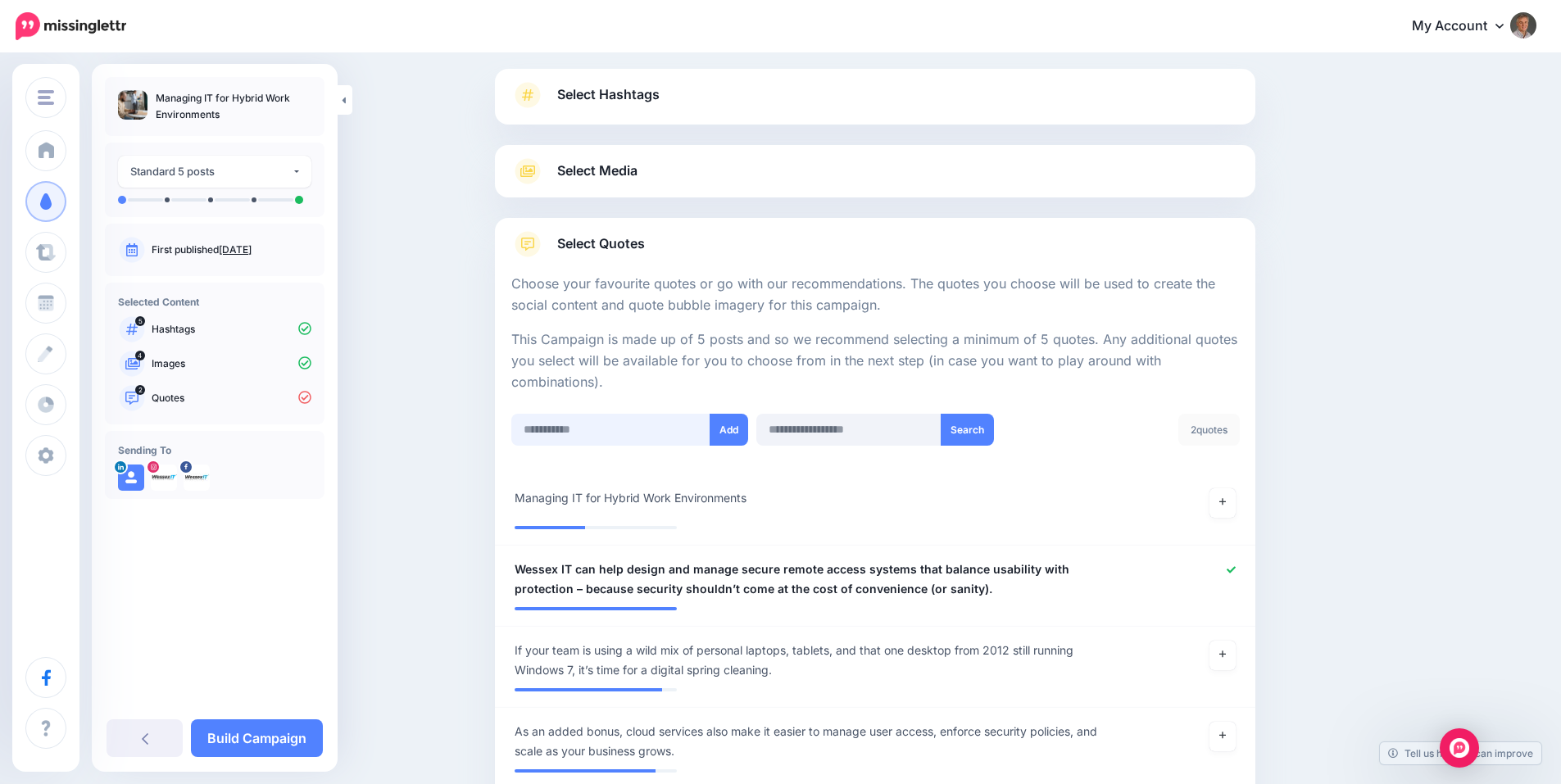
click at [658, 429] on input "text" at bounding box center [610, 429] width 199 height 32
paste input "**********"
type input "**********"
click at [733, 433] on button "Add" at bounding box center [729, 429] width 39 height 32
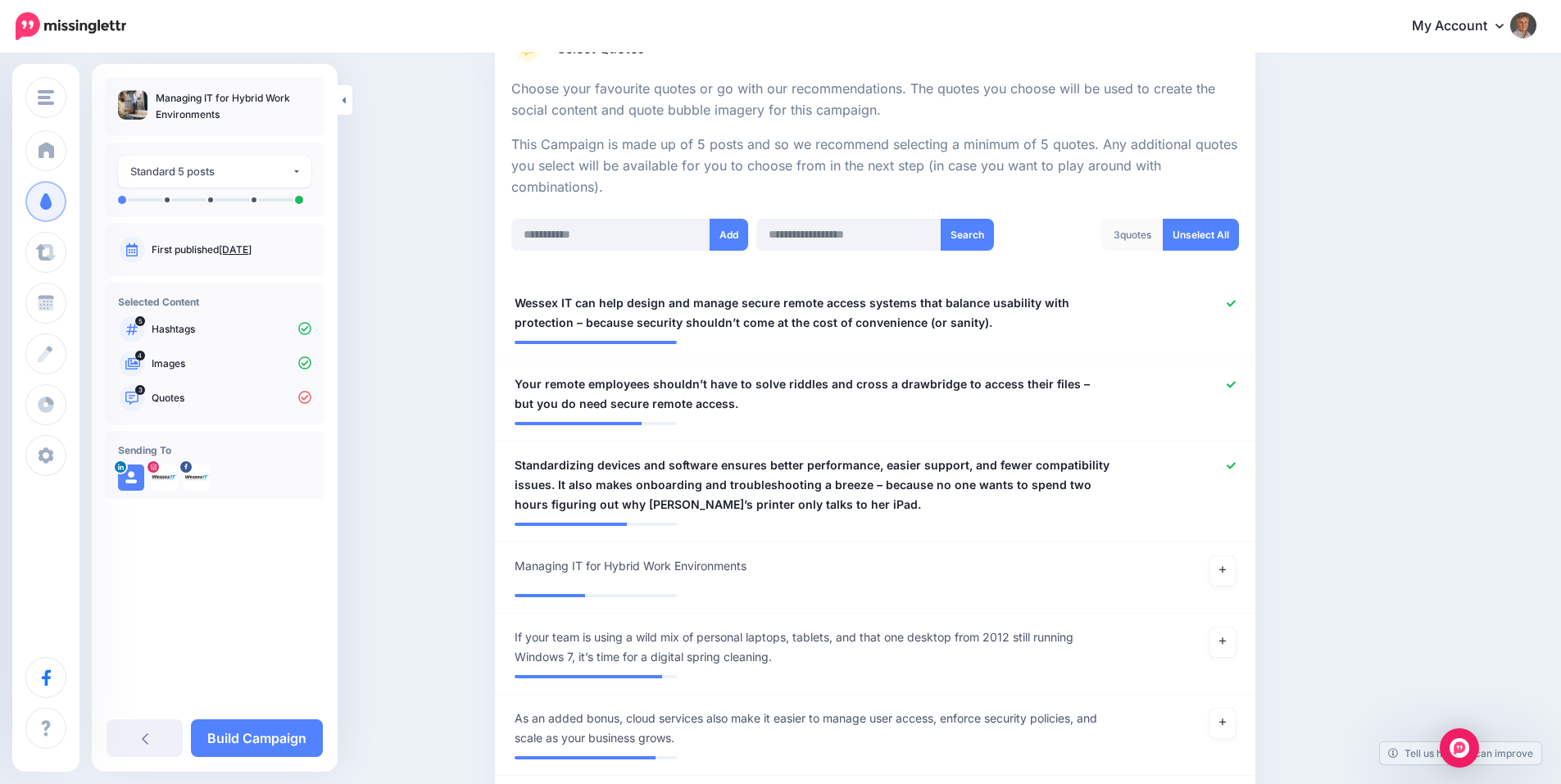
scroll to position [300, 0]
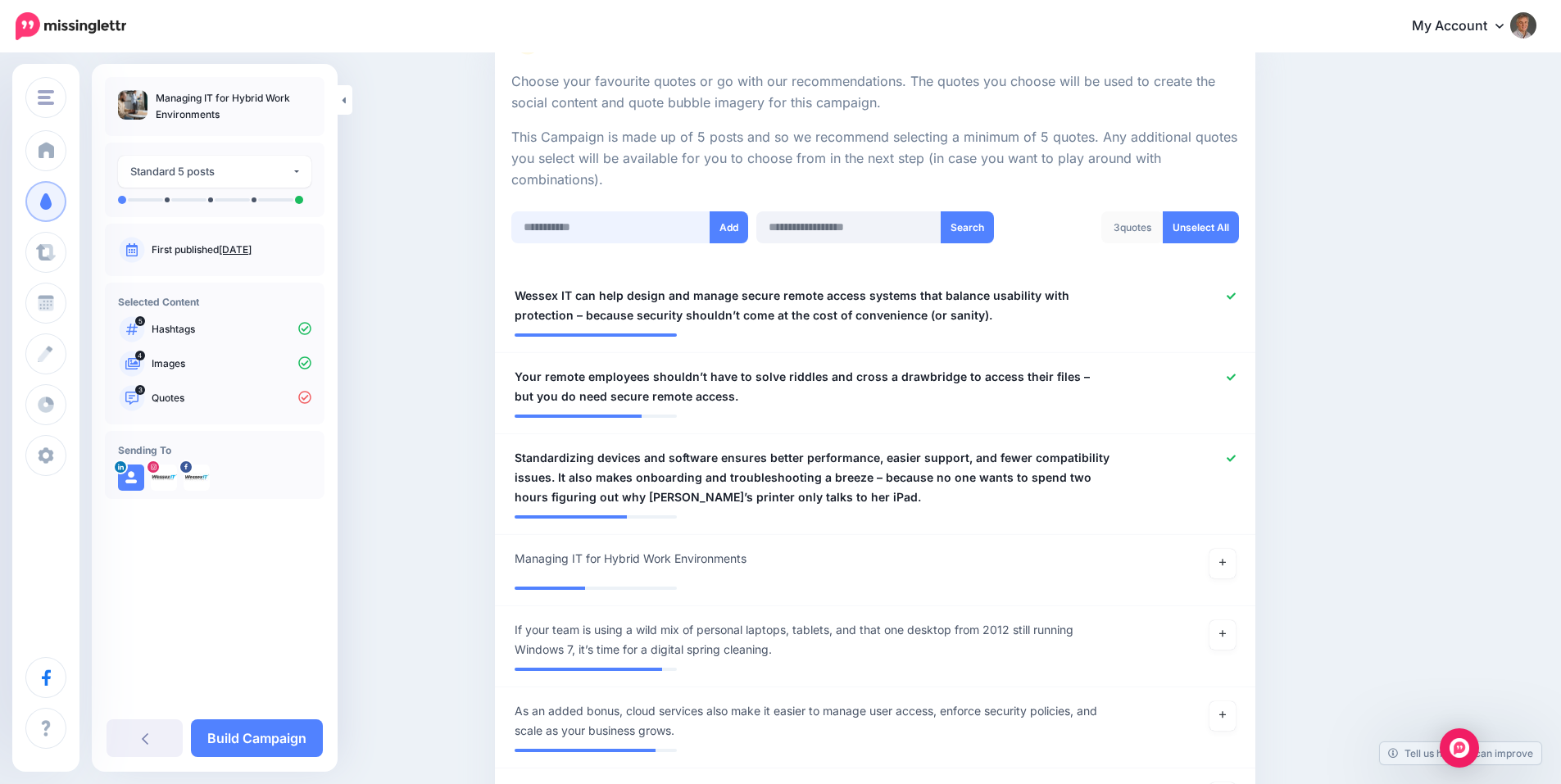
click at [624, 232] on input "text" at bounding box center [610, 227] width 199 height 32
paste input "**********"
type input "**********"
click at [729, 231] on button "Add" at bounding box center [729, 227] width 39 height 32
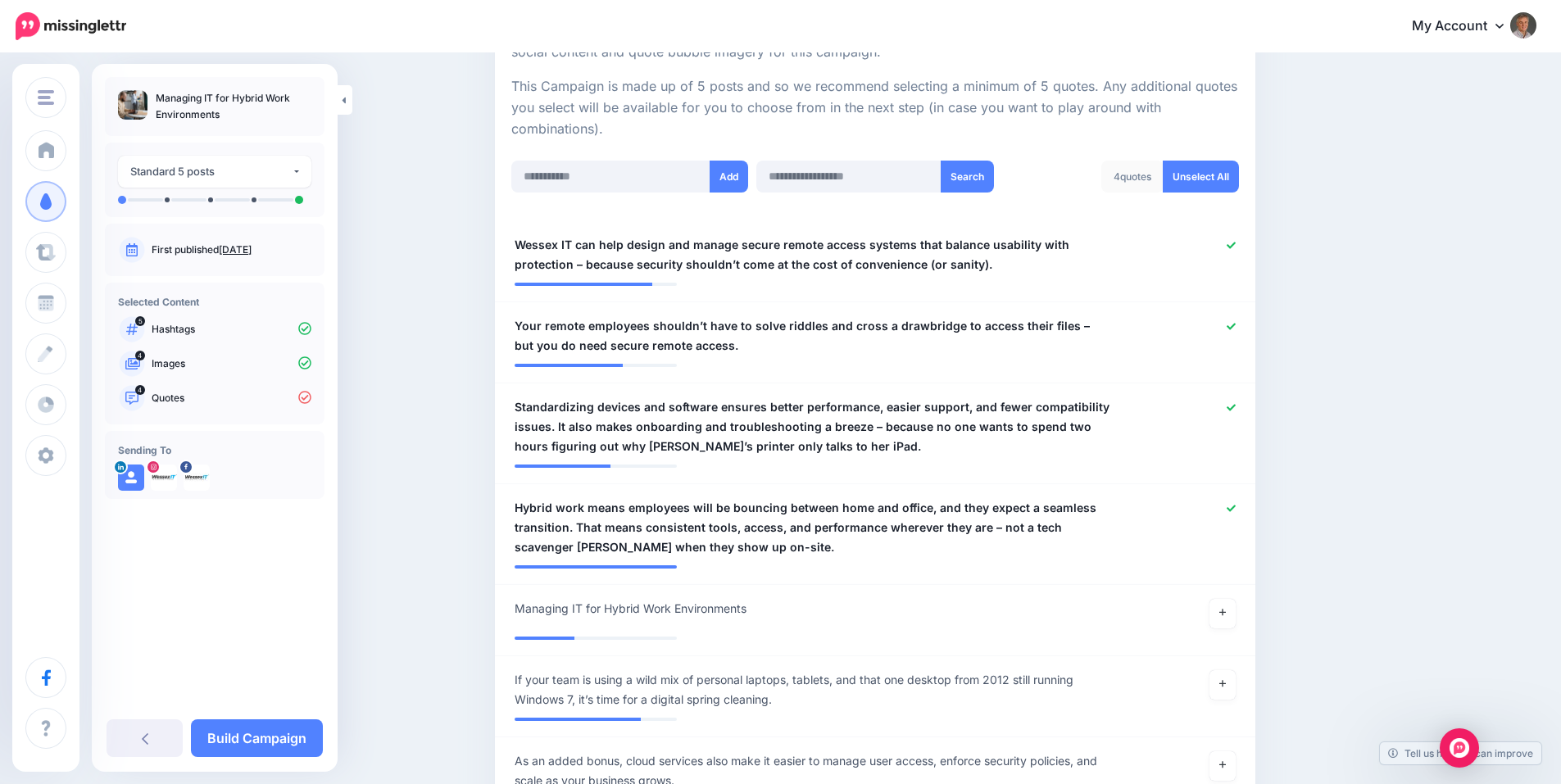
scroll to position [0, 0]
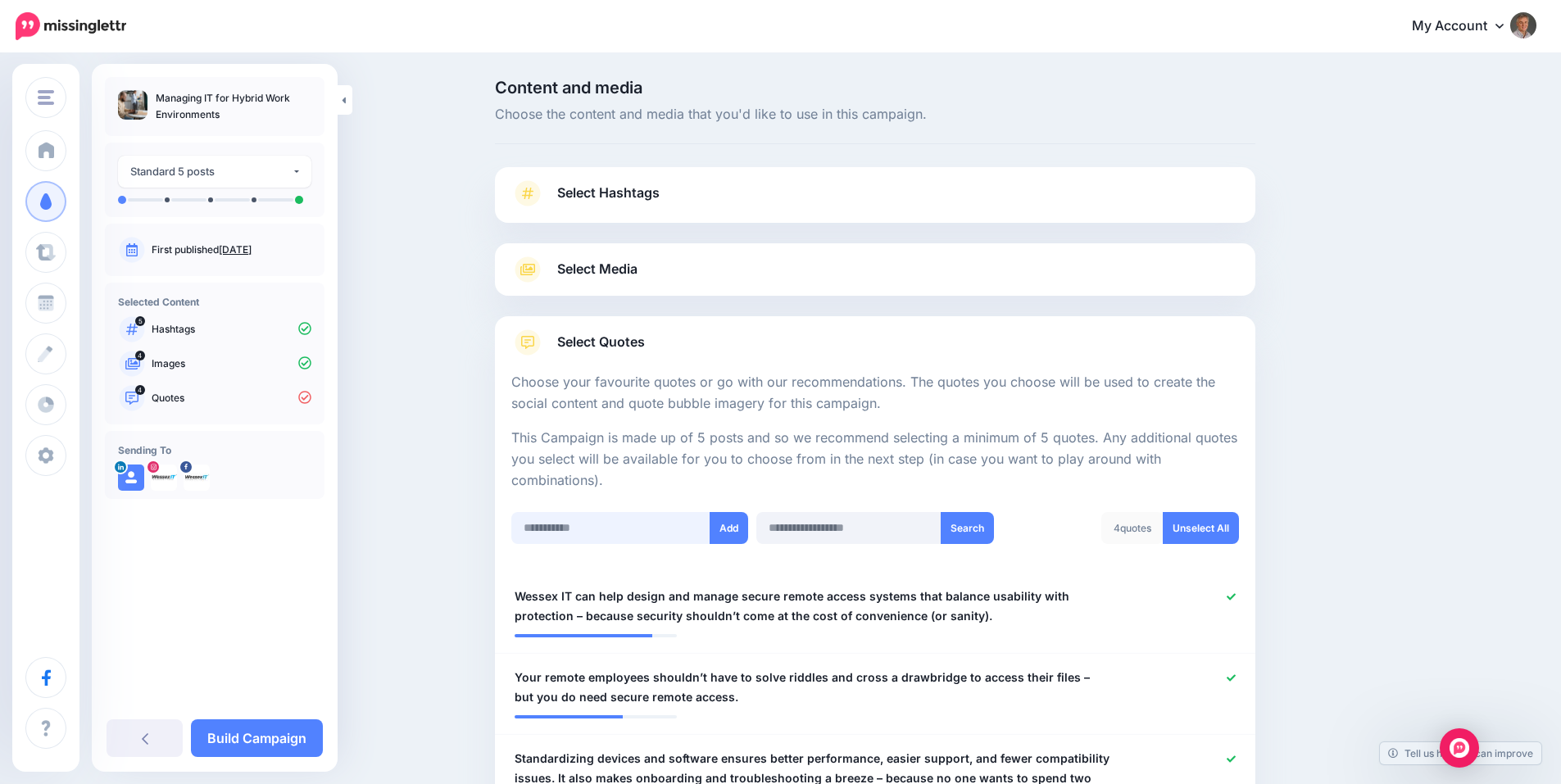
click at [636, 526] on input "text" at bounding box center [610, 528] width 199 height 32
paste input "**********"
type input "**********"
click at [739, 533] on button "Add" at bounding box center [729, 528] width 39 height 32
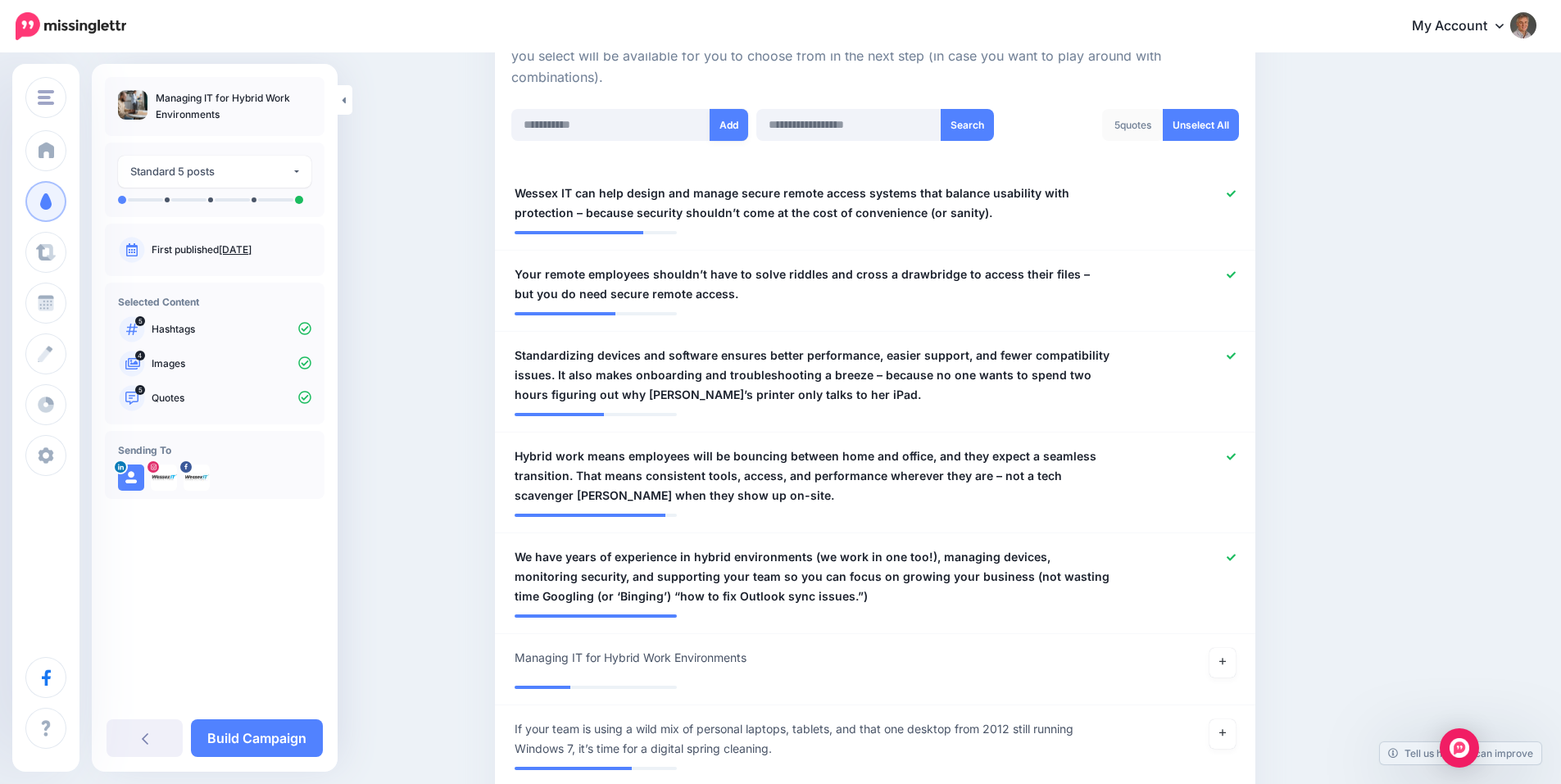
scroll to position [600, 0]
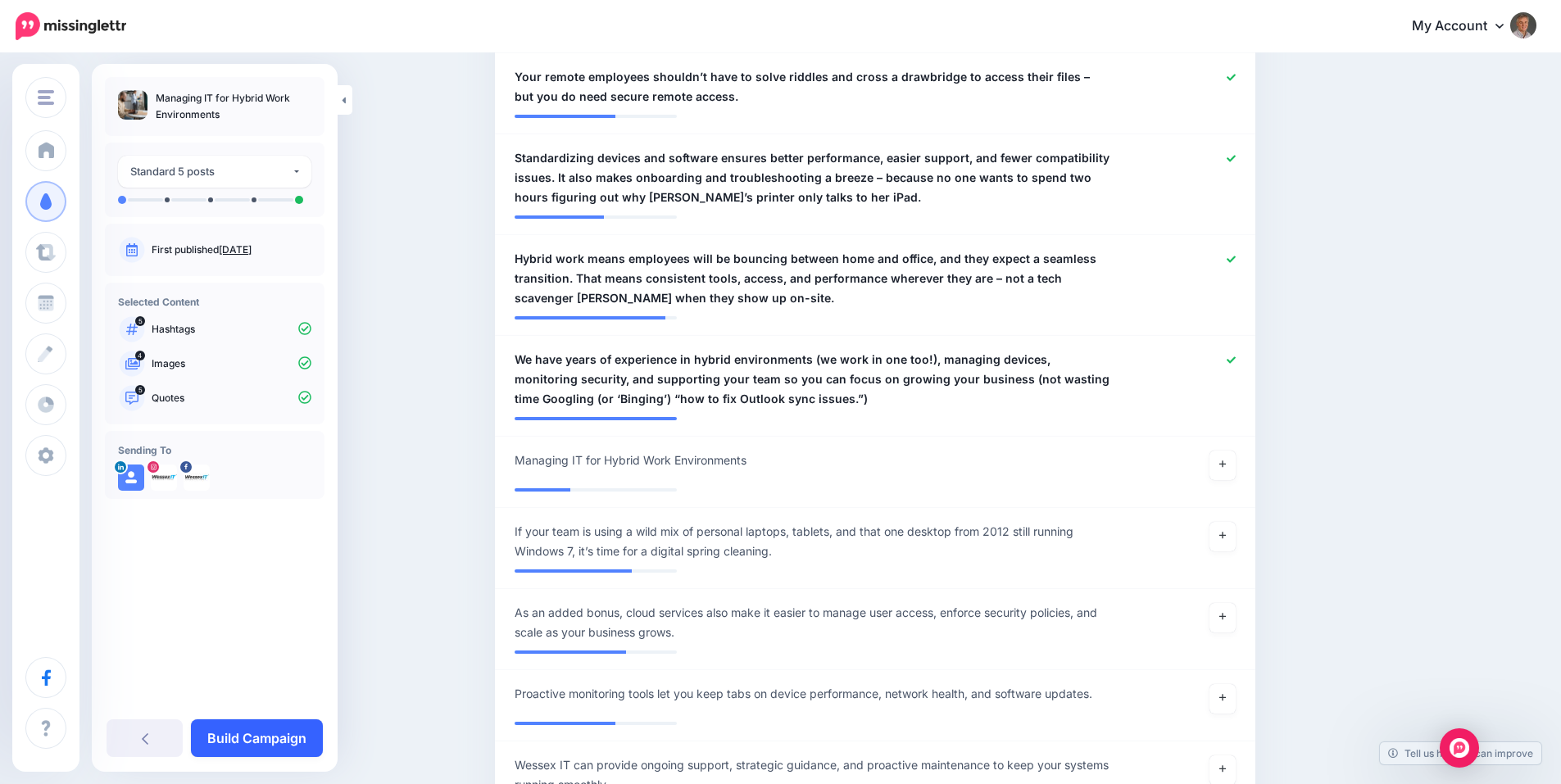
click at [284, 733] on link "Build Campaign" at bounding box center [256, 737] width 132 height 38
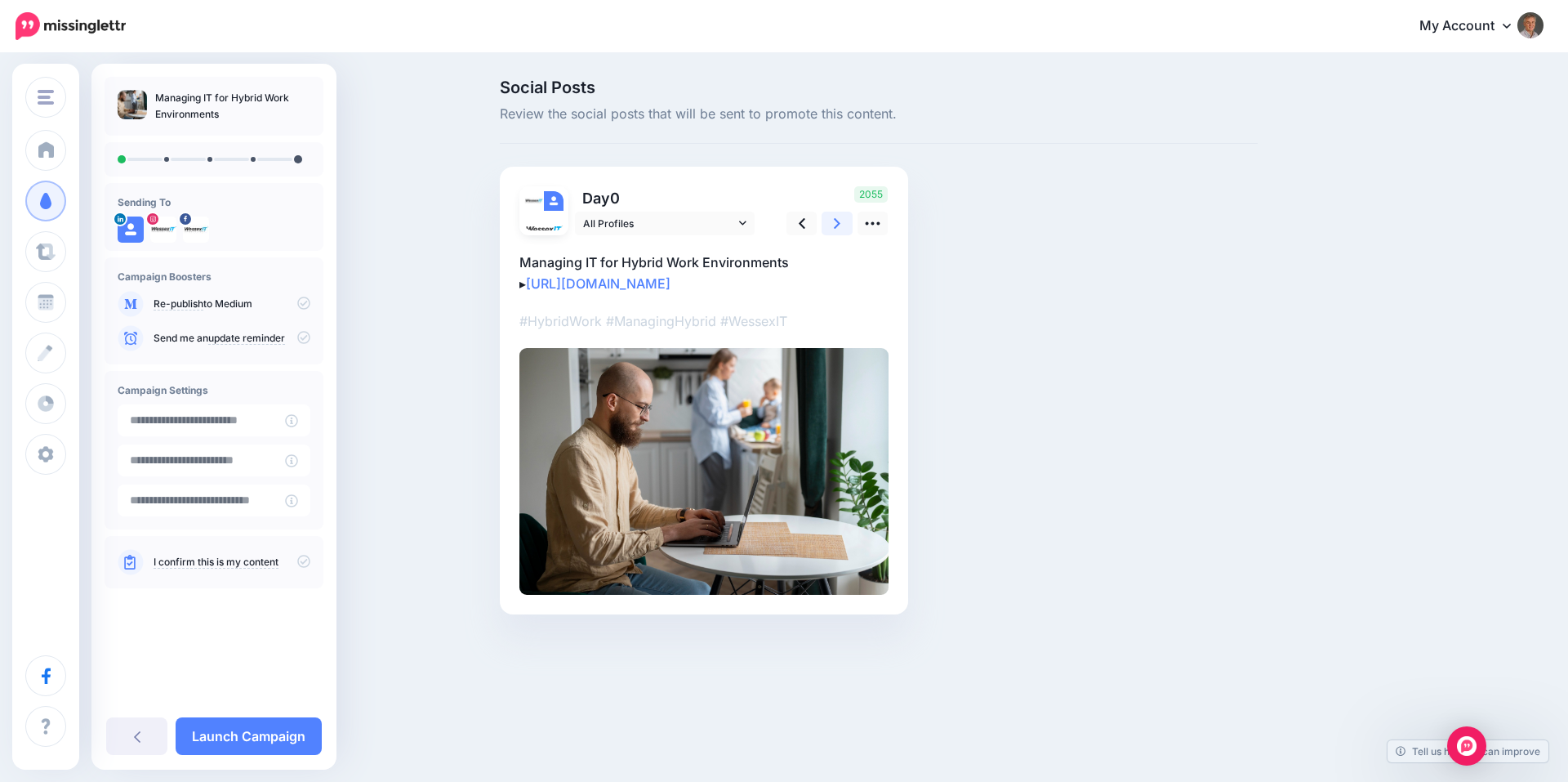
click at [837, 219] on icon at bounding box center [836, 223] width 6 height 17
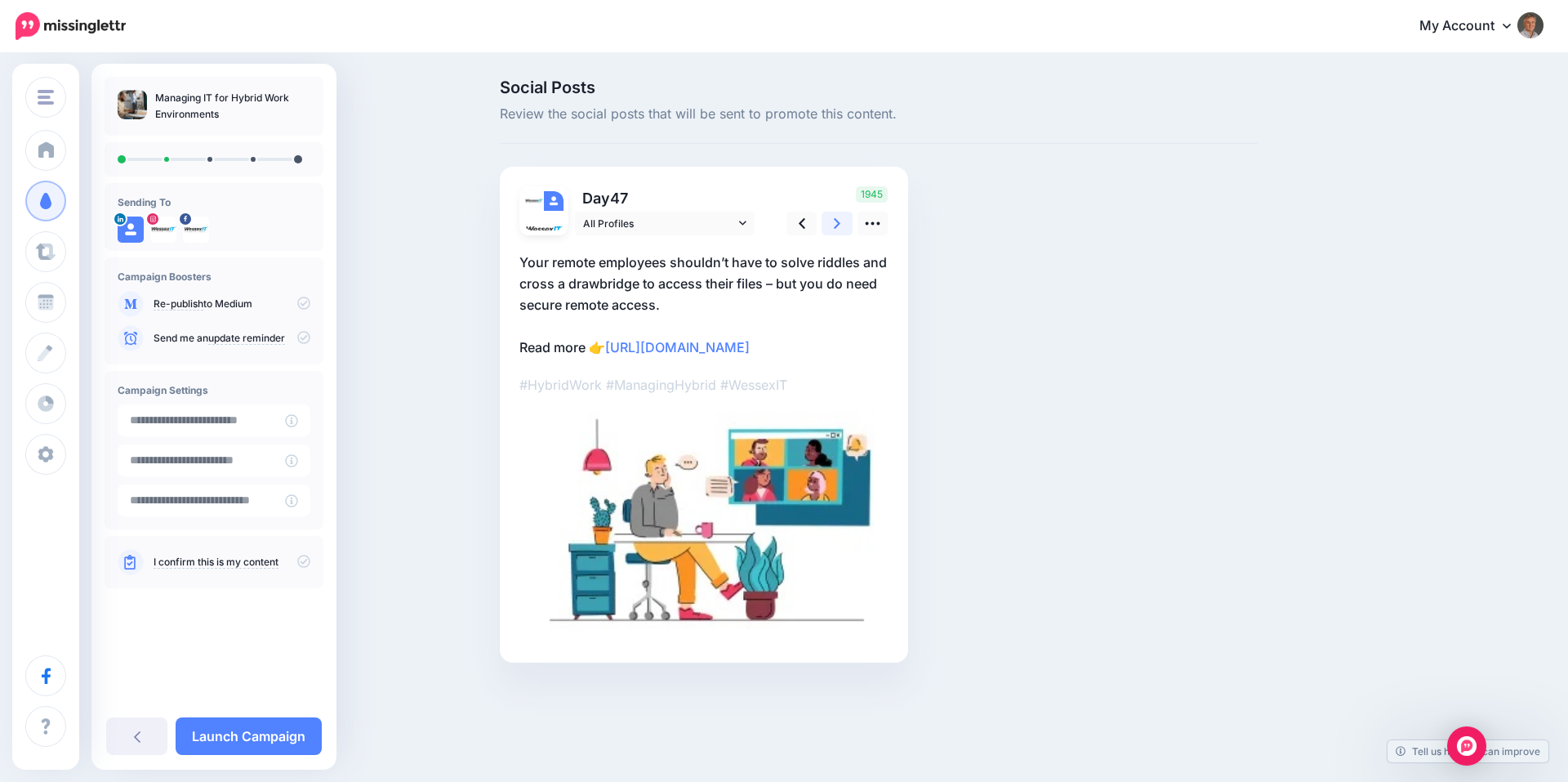
click at [837, 219] on icon at bounding box center [836, 223] width 6 height 17
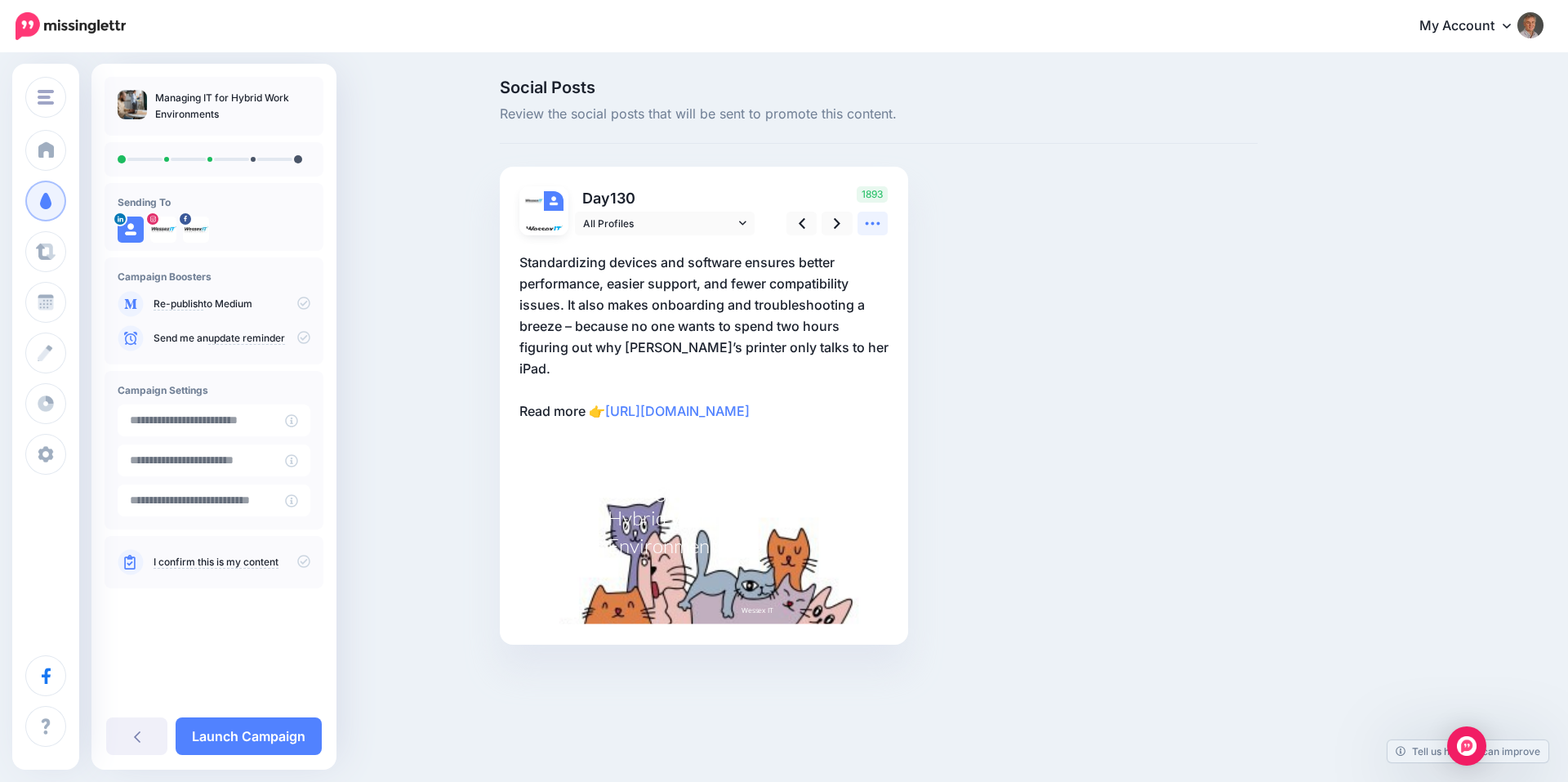
click at [873, 229] on icon at bounding box center [872, 223] width 17 height 17
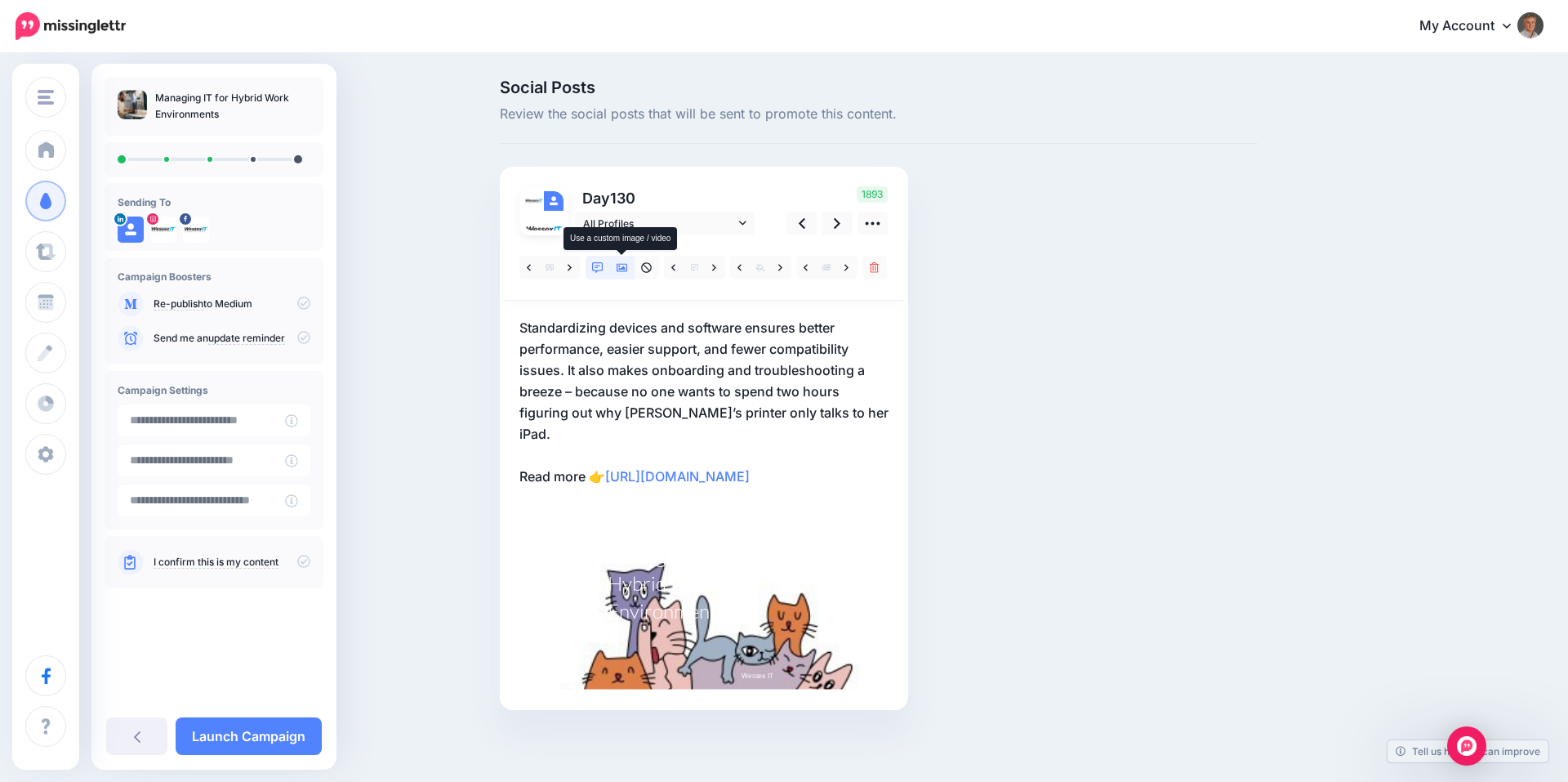
click at [624, 269] on icon at bounding box center [622, 268] width 11 height 8
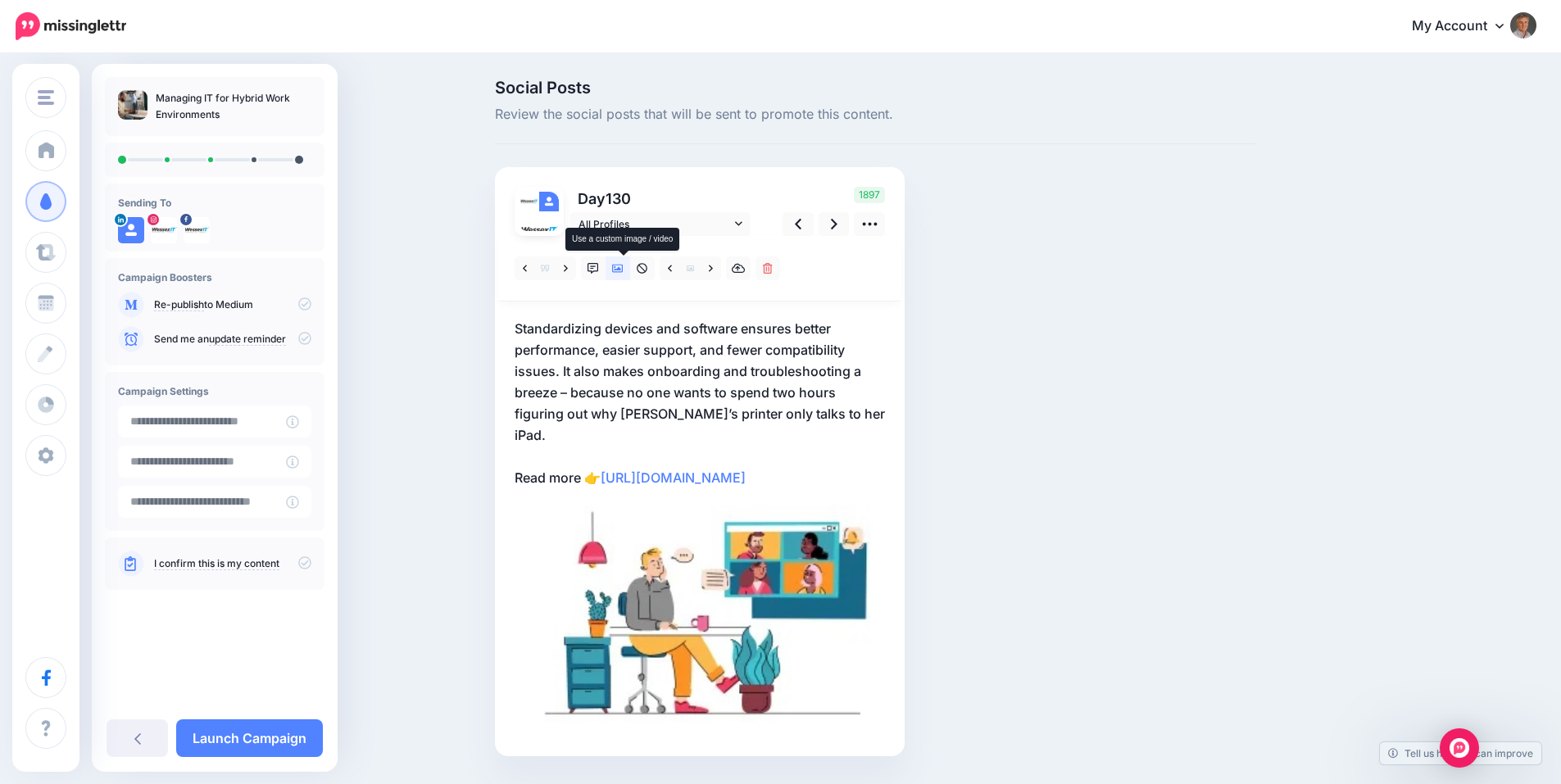
click at [624, 271] on icon at bounding box center [618, 268] width 11 height 11
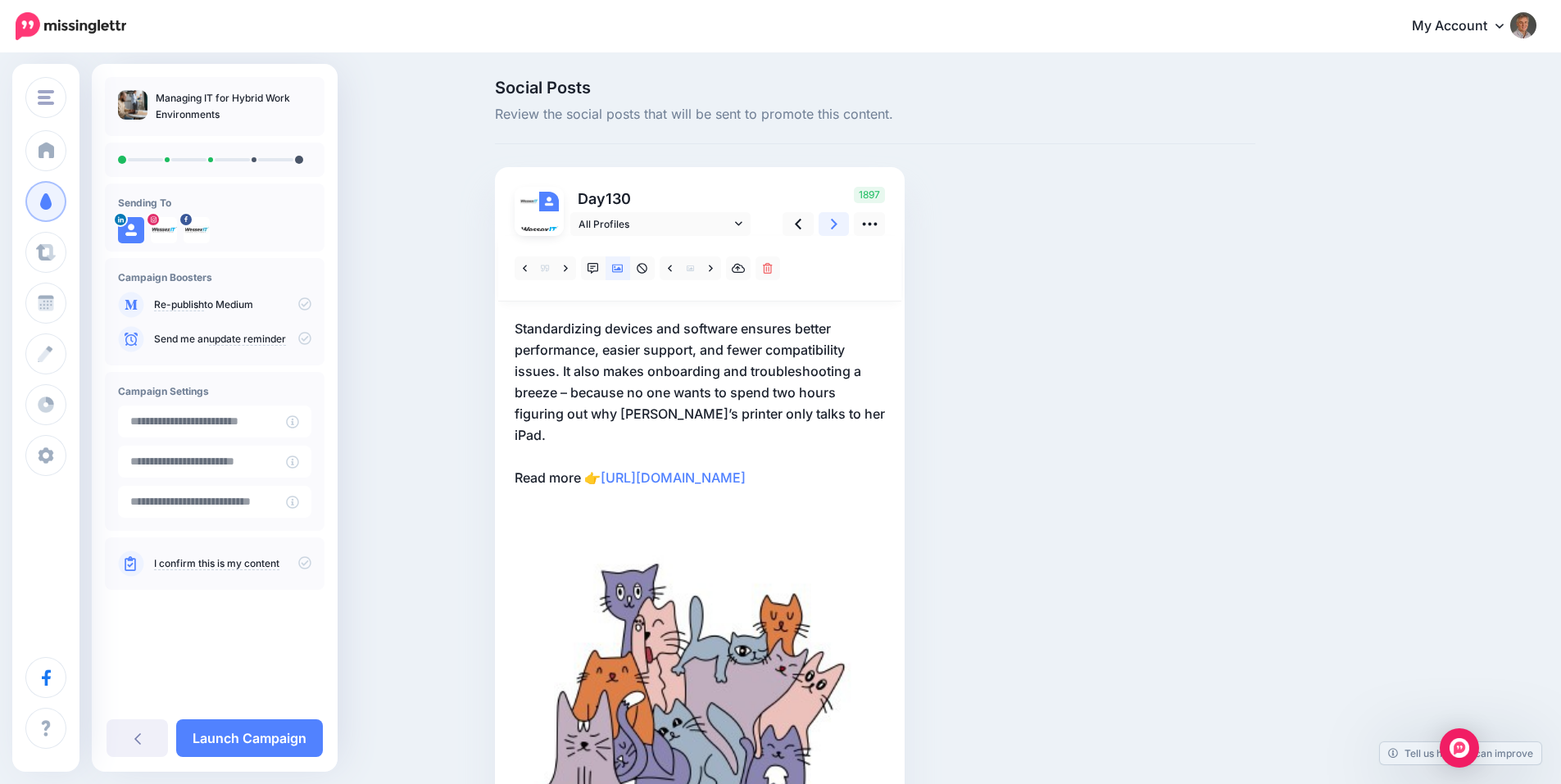
click at [836, 222] on link at bounding box center [834, 223] width 31 height 24
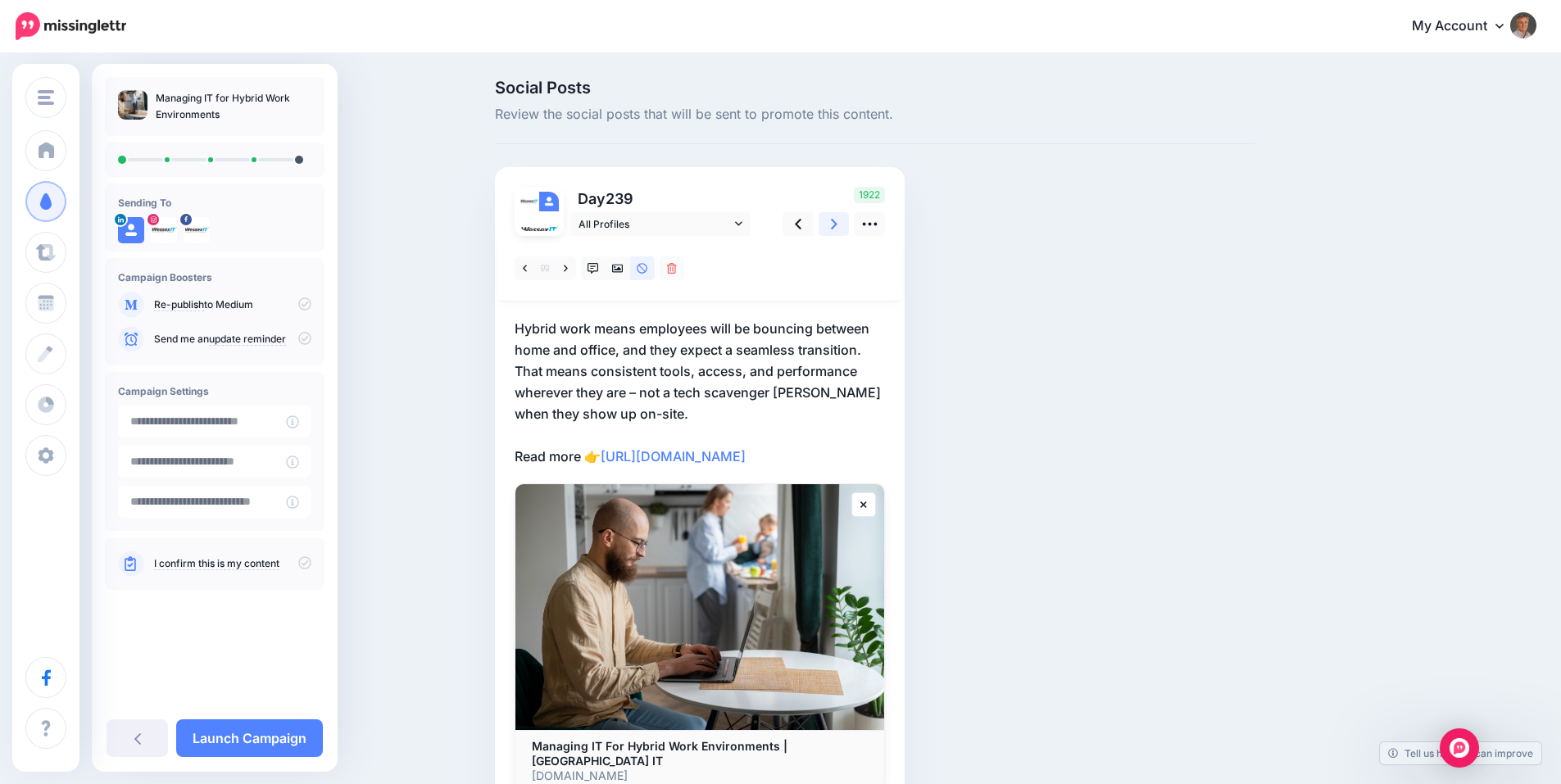
click at [837, 222] on icon at bounding box center [834, 223] width 6 height 17
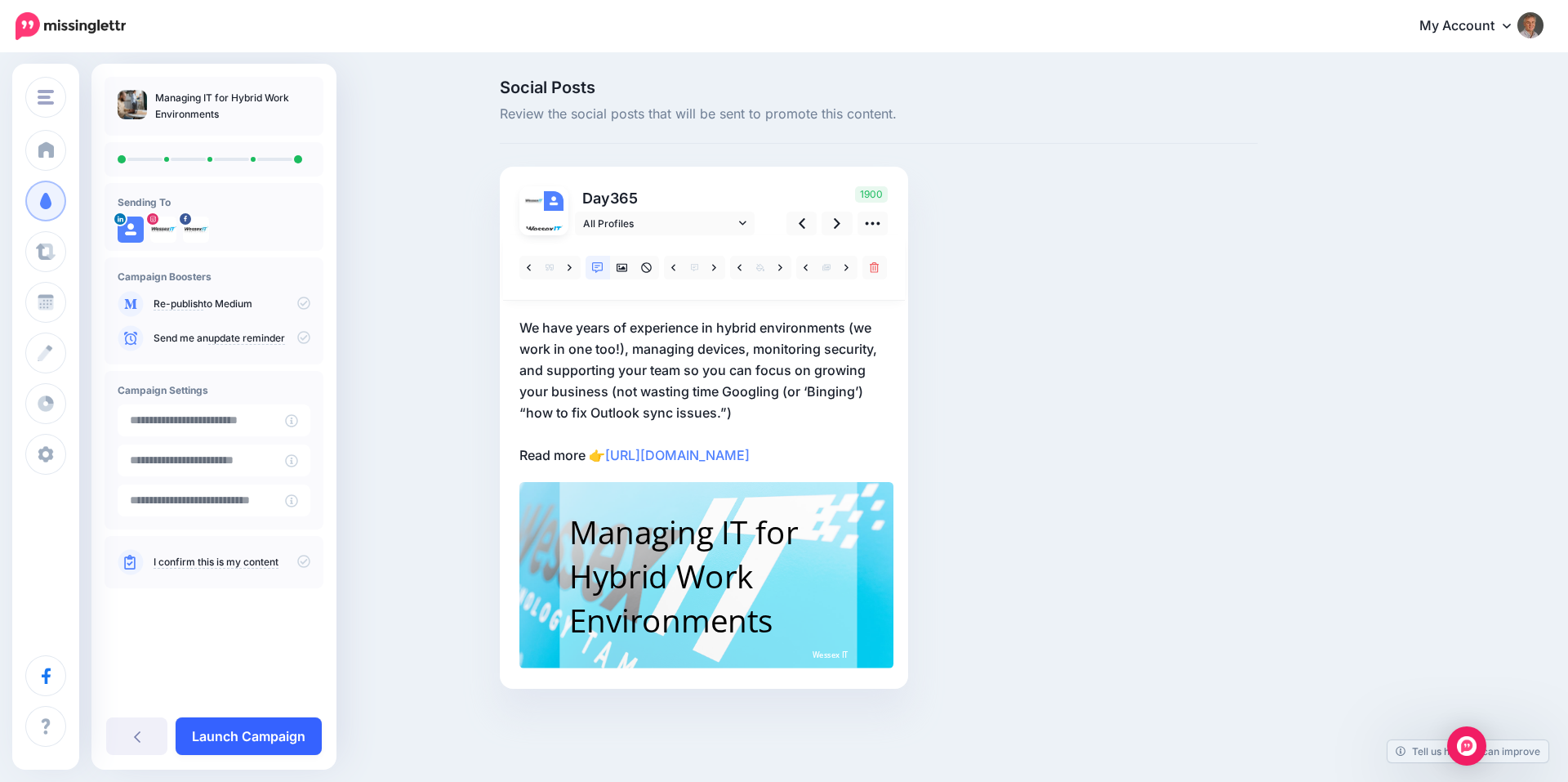
click at [269, 734] on link "Launch Campaign" at bounding box center [248, 735] width 146 height 38
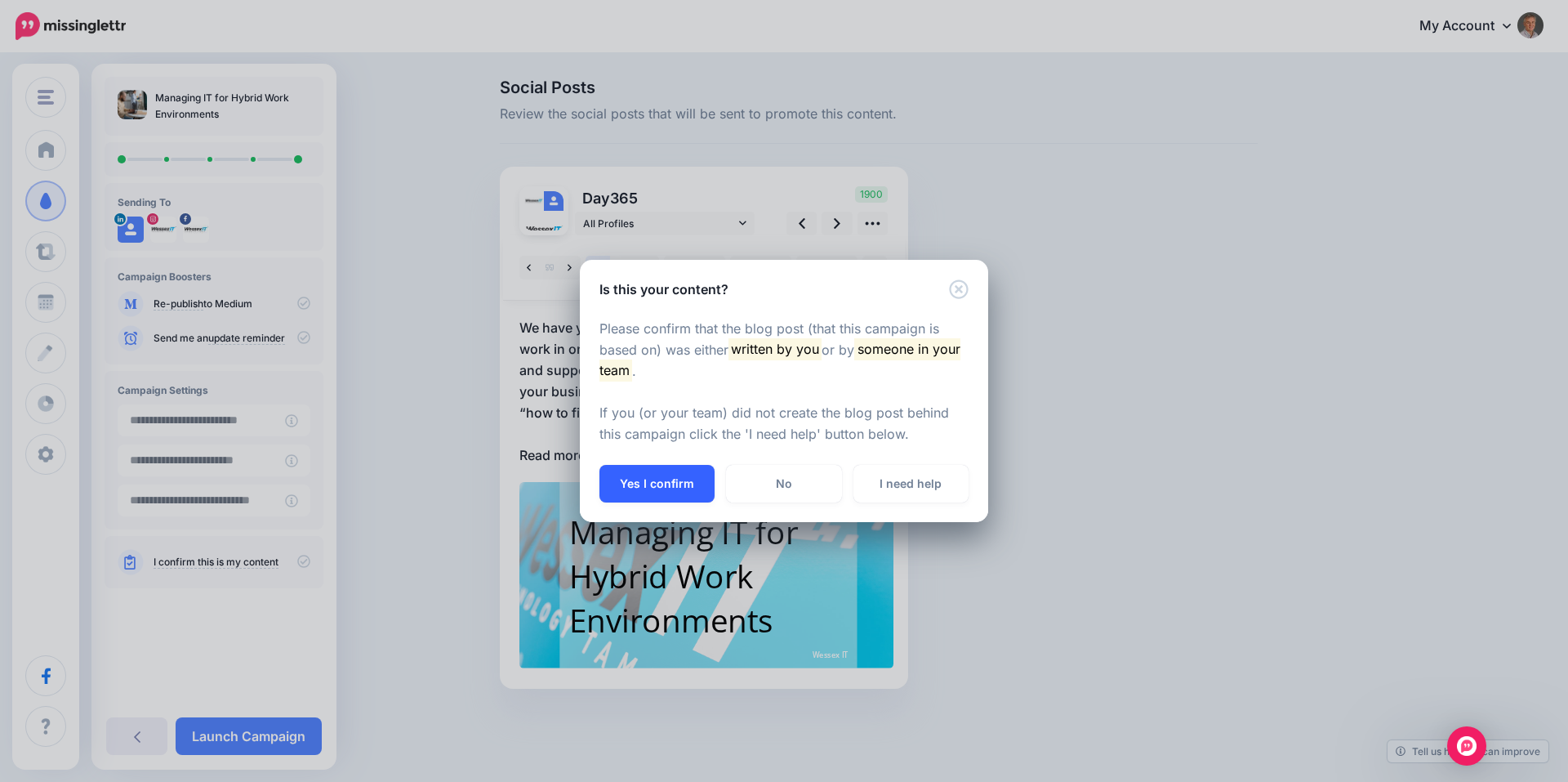
click at [669, 482] on button "Yes I confirm" at bounding box center [657, 483] width 115 height 38
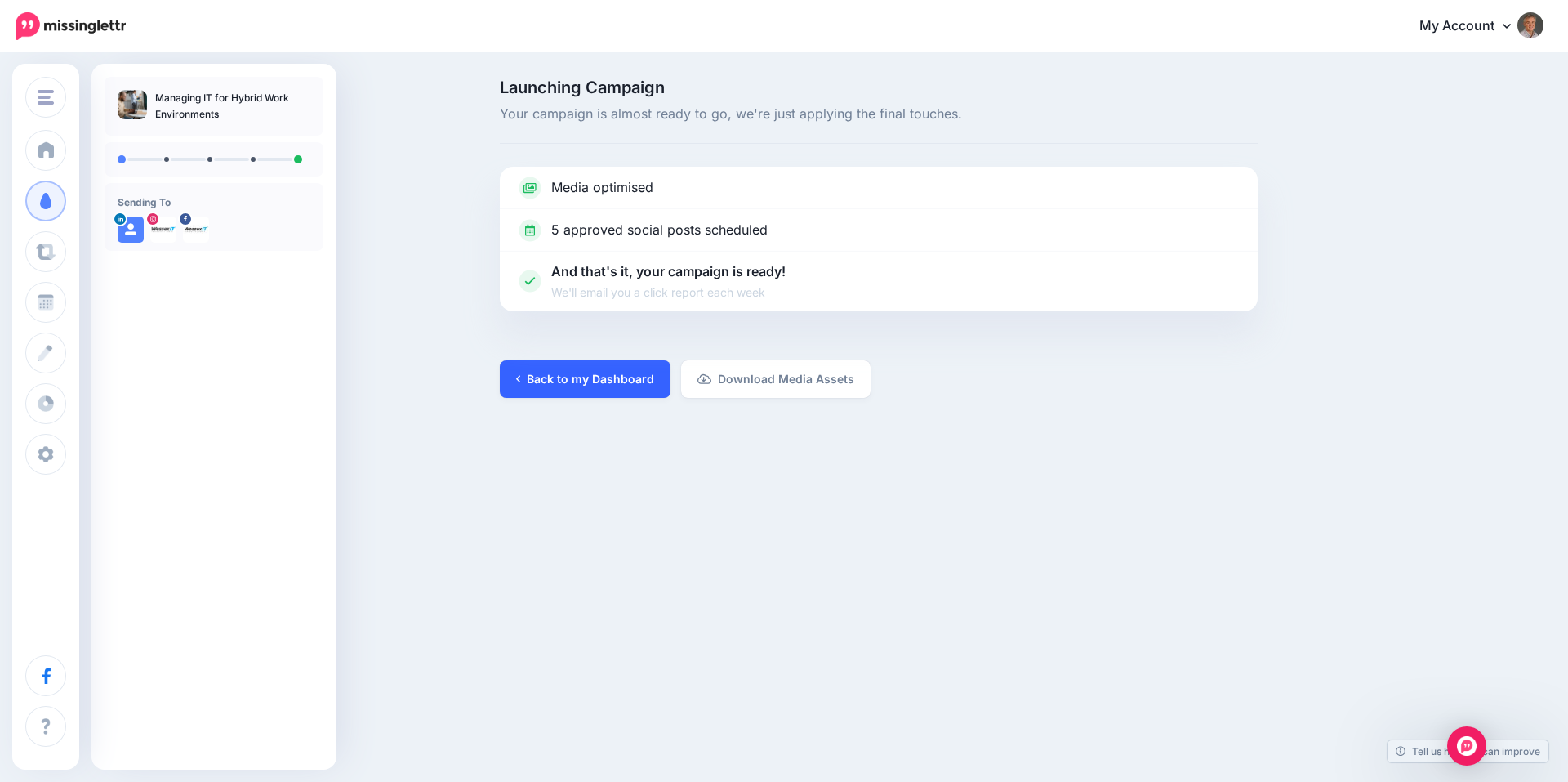
click at [602, 382] on link "Back to my Dashboard" at bounding box center [585, 379] width 171 height 38
